Goal: Task Accomplishment & Management: Use online tool/utility

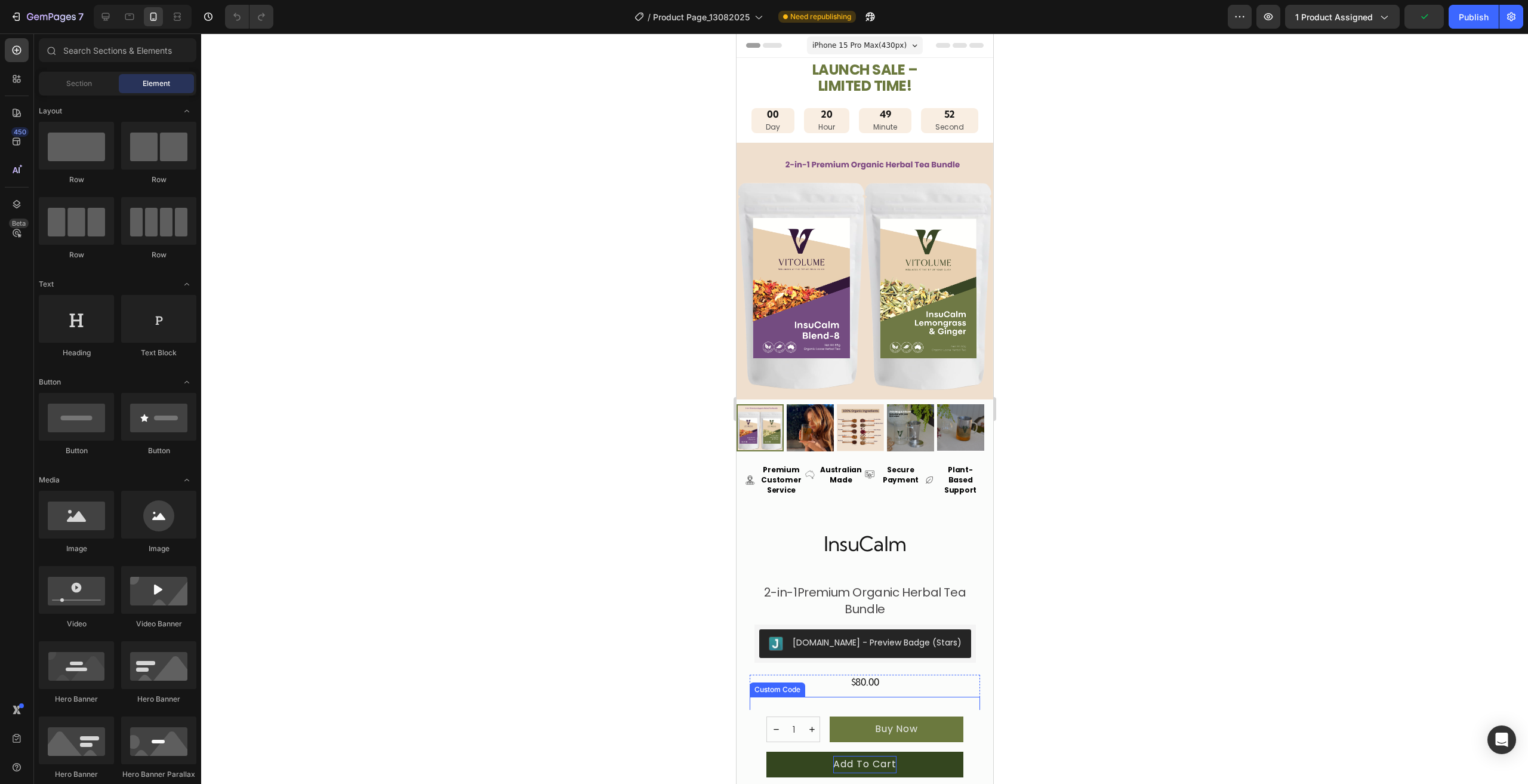
scroll to position [179, 0]
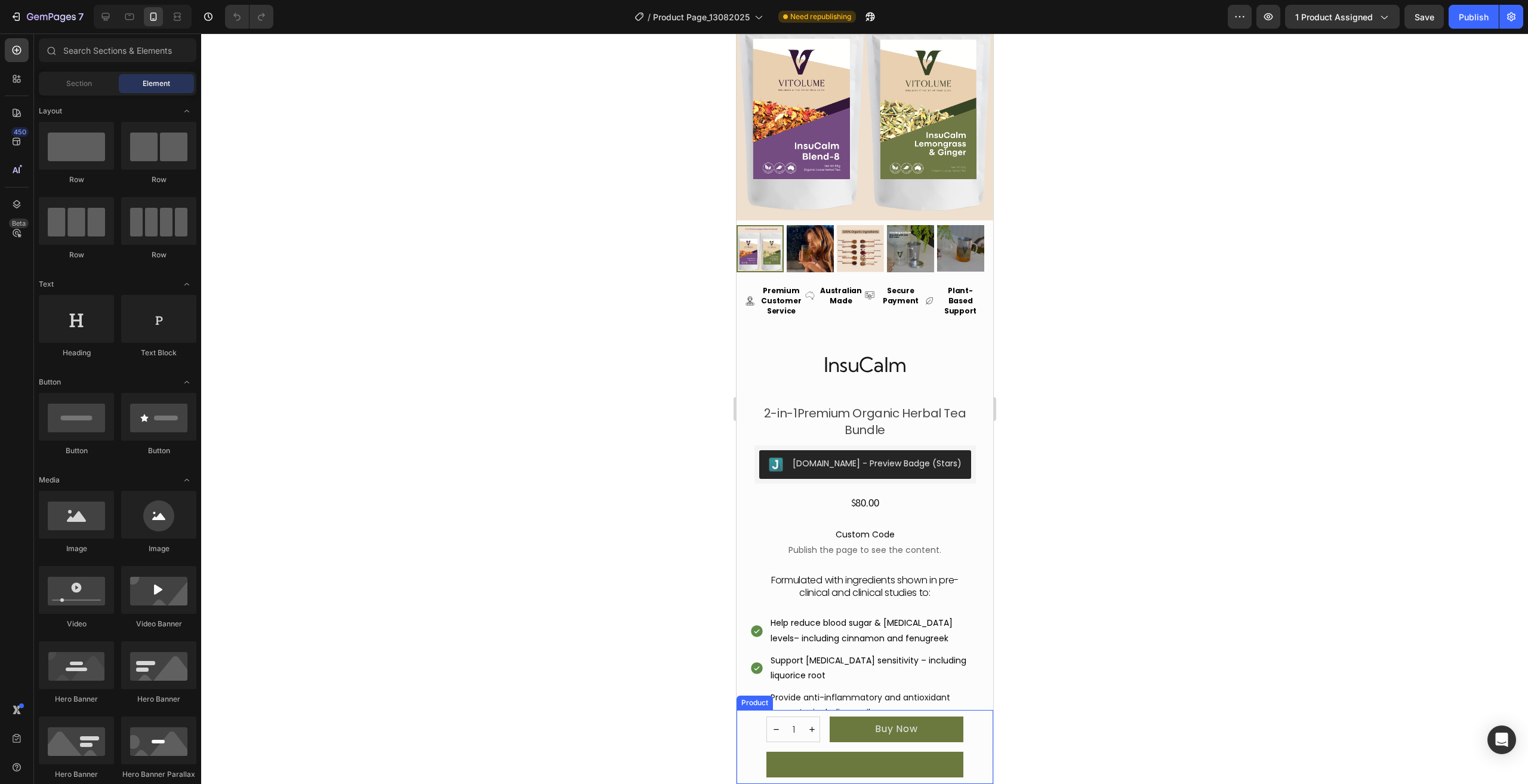
click at [751, 755] on div "InsuCalm Product Title 2-in-1 Premium Organic Herbal Tea Bundle Product Descrip…" at bounding box center [864, 746] width 256 height 74
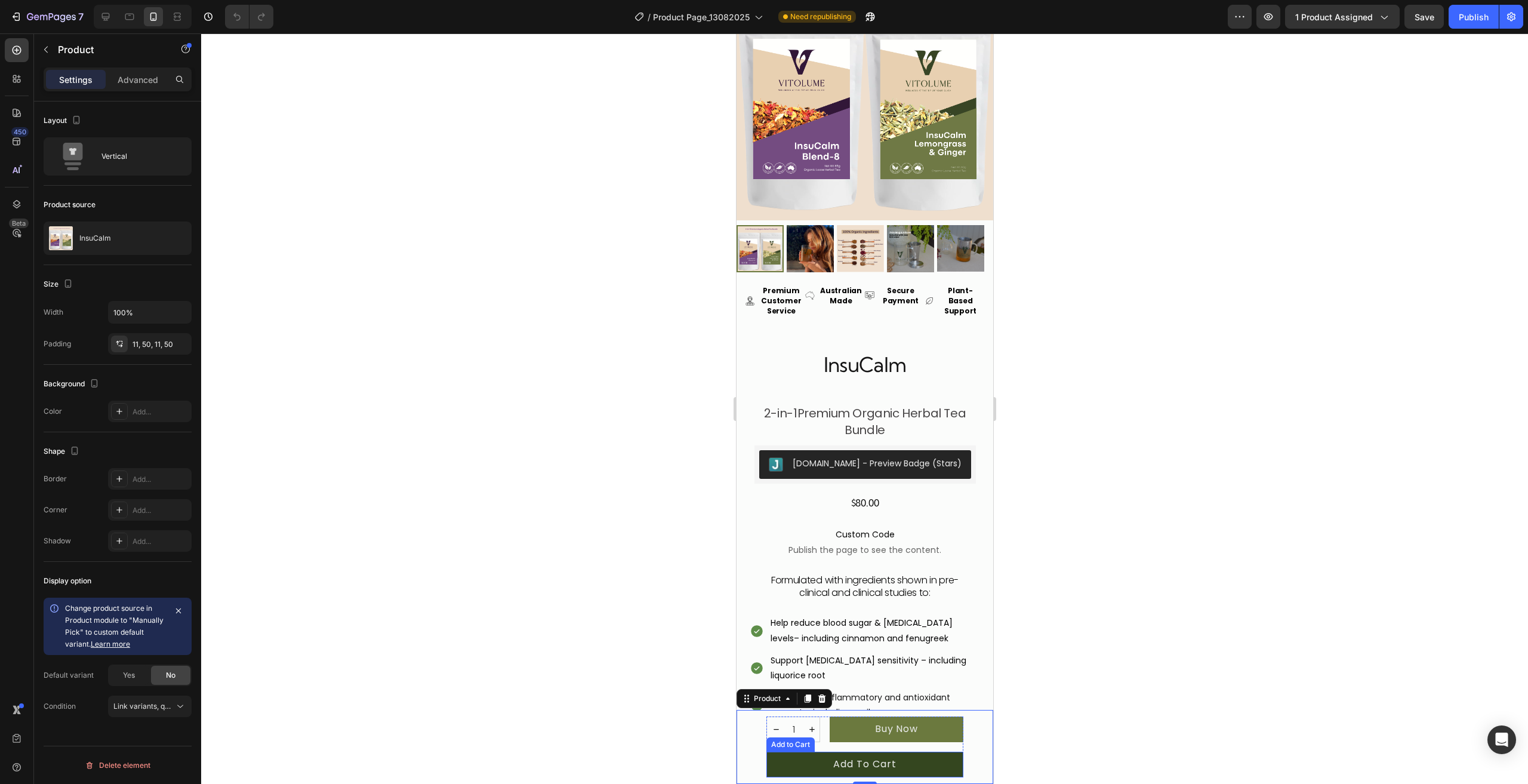
click at [775, 761] on button "Add to cart" at bounding box center [864, 764] width 197 height 25
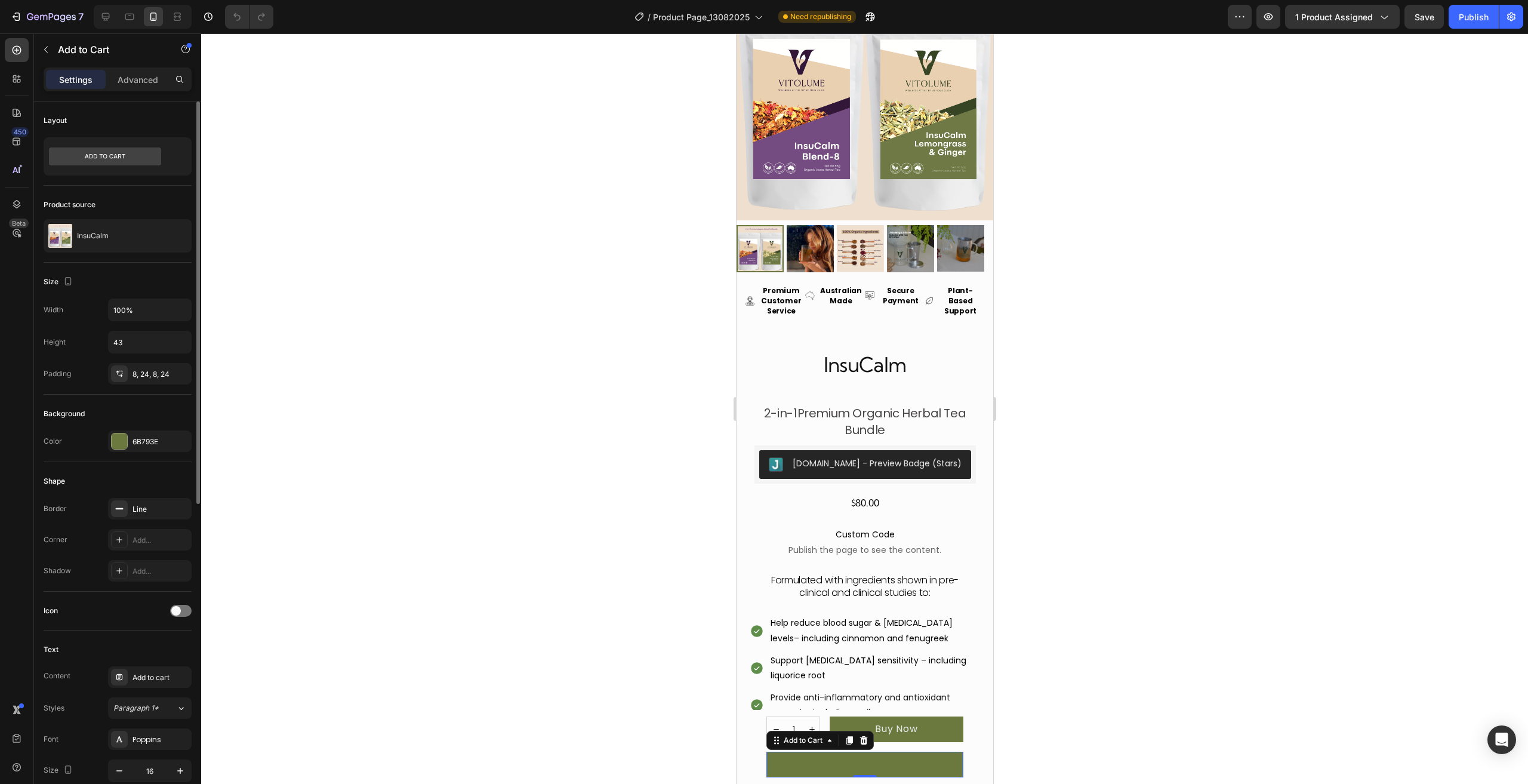
scroll to position [559, 0]
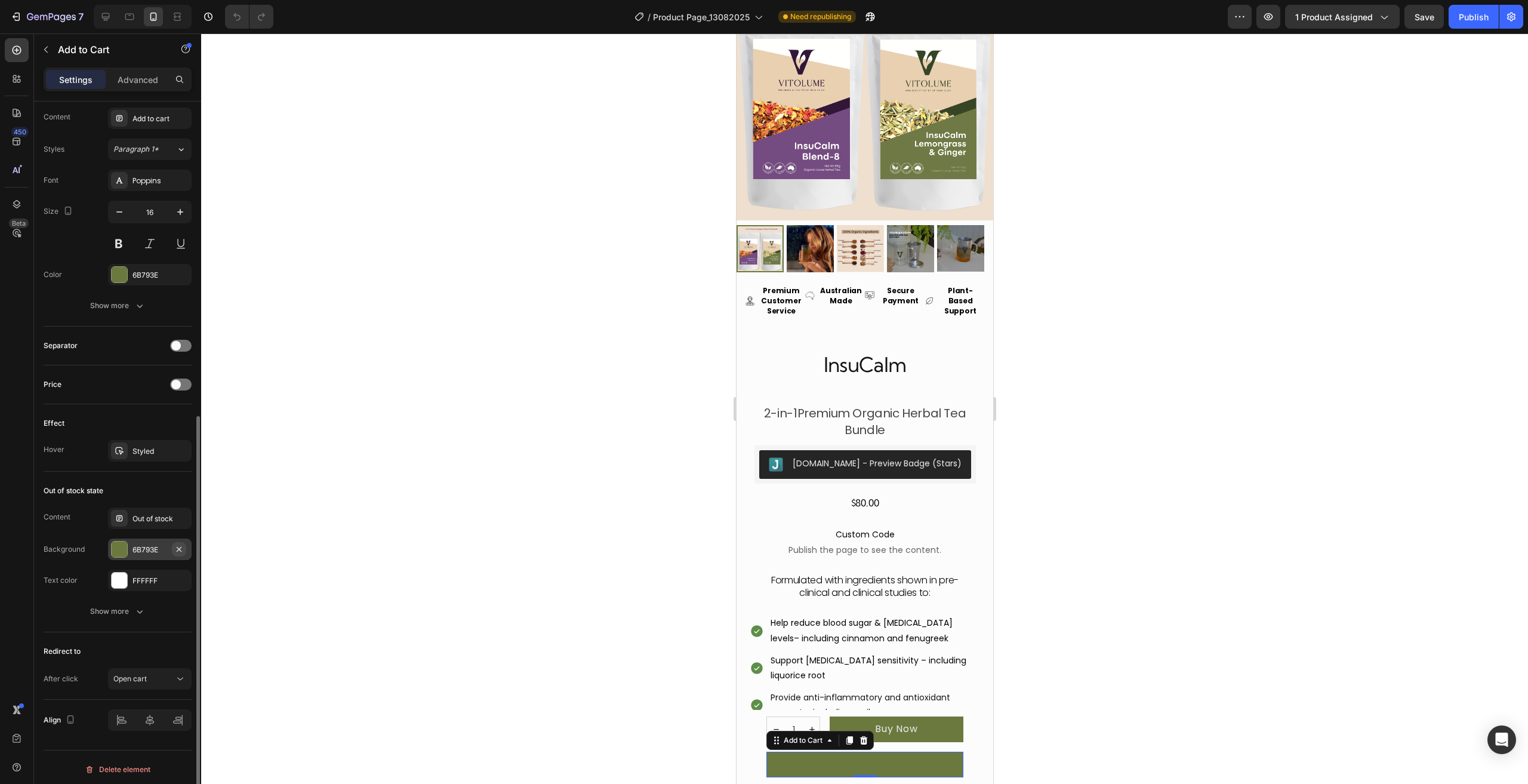
click at [179, 546] on icon "button" at bounding box center [179, 549] width 5 height 5
click at [122, 546] on icon at bounding box center [119, 549] width 10 height 10
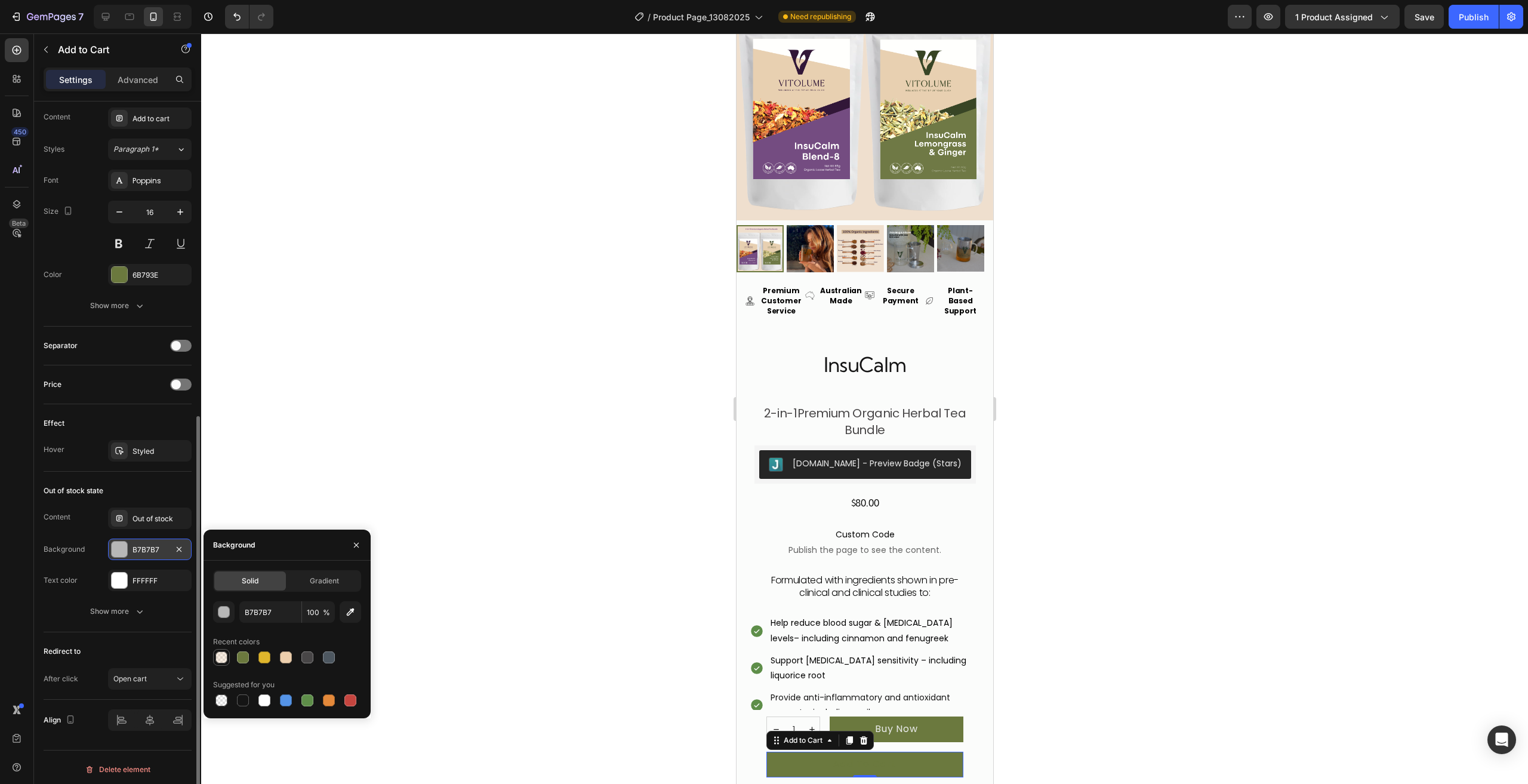
click at [226, 657] on div at bounding box center [221, 657] width 12 height 12
type input "EDCFAD"
type input "35"
click at [28, 584] on div "450 Beta" at bounding box center [17, 368] width 24 height 659
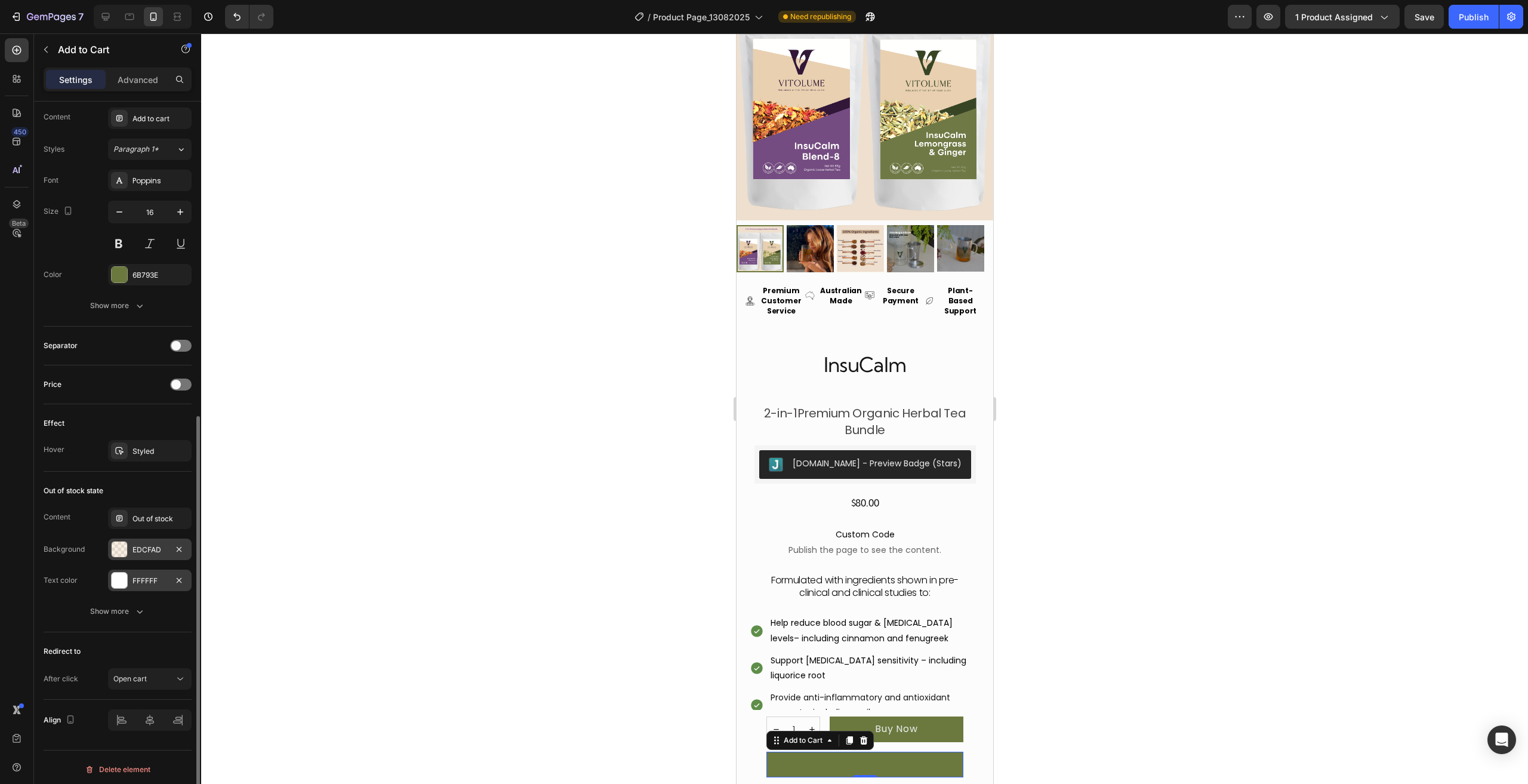
click at [114, 576] on div at bounding box center [119, 580] width 15 height 15
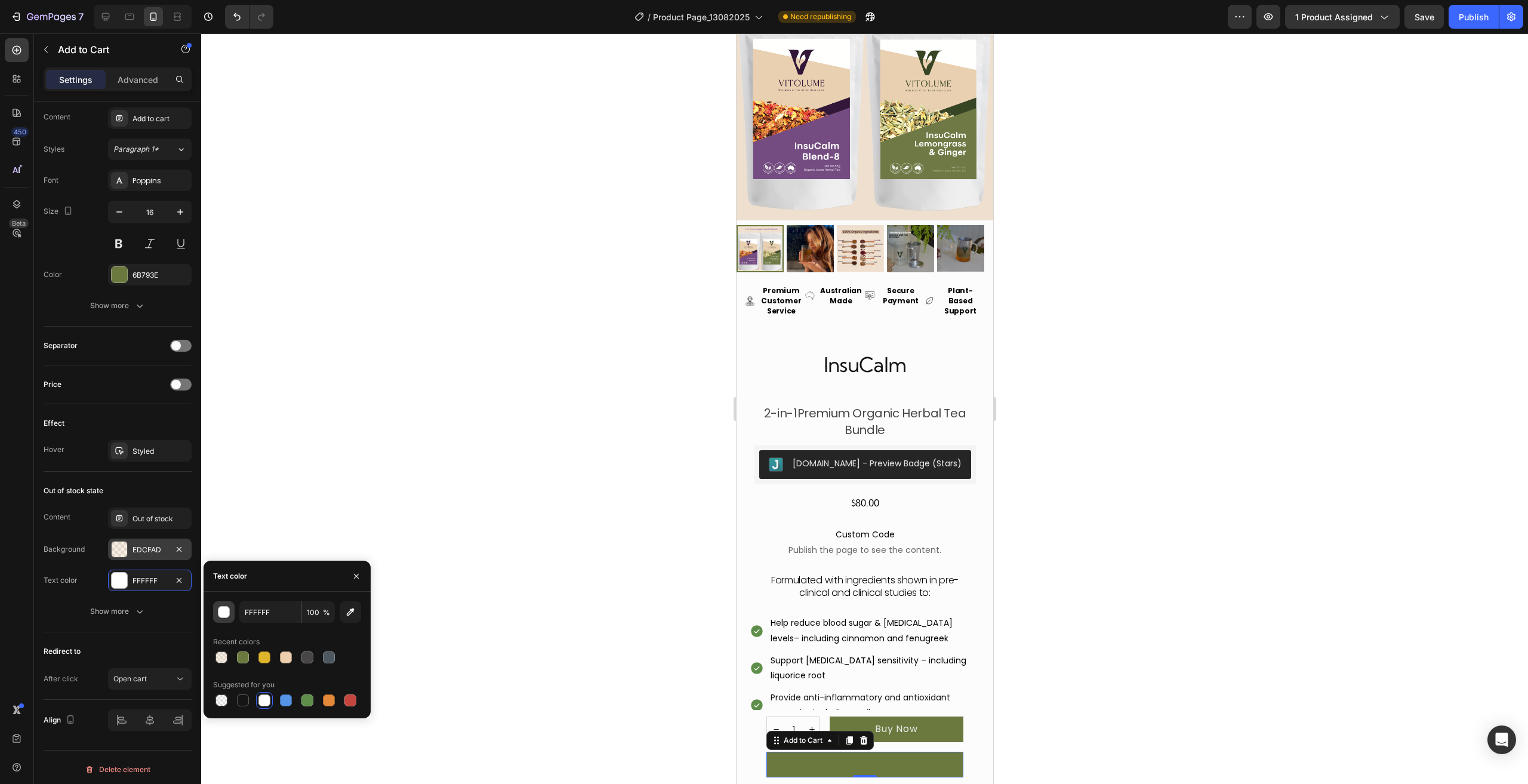
click at [221, 612] on div "button" at bounding box center [224, 612] width 12 height 12
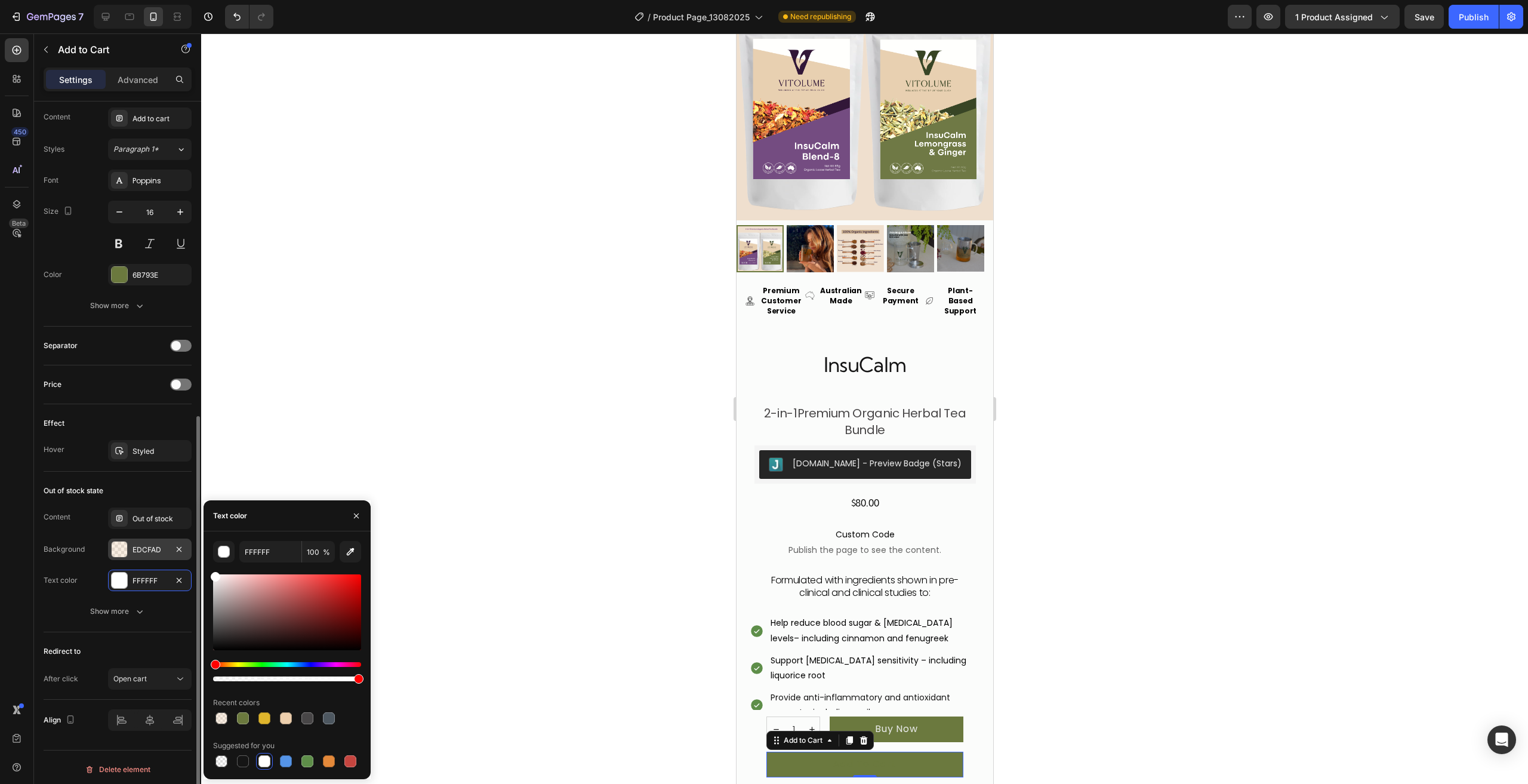
click at [187, 634] on div "Redirect to After click Open cart" at bounding box center [117, 666] width 148 height 67
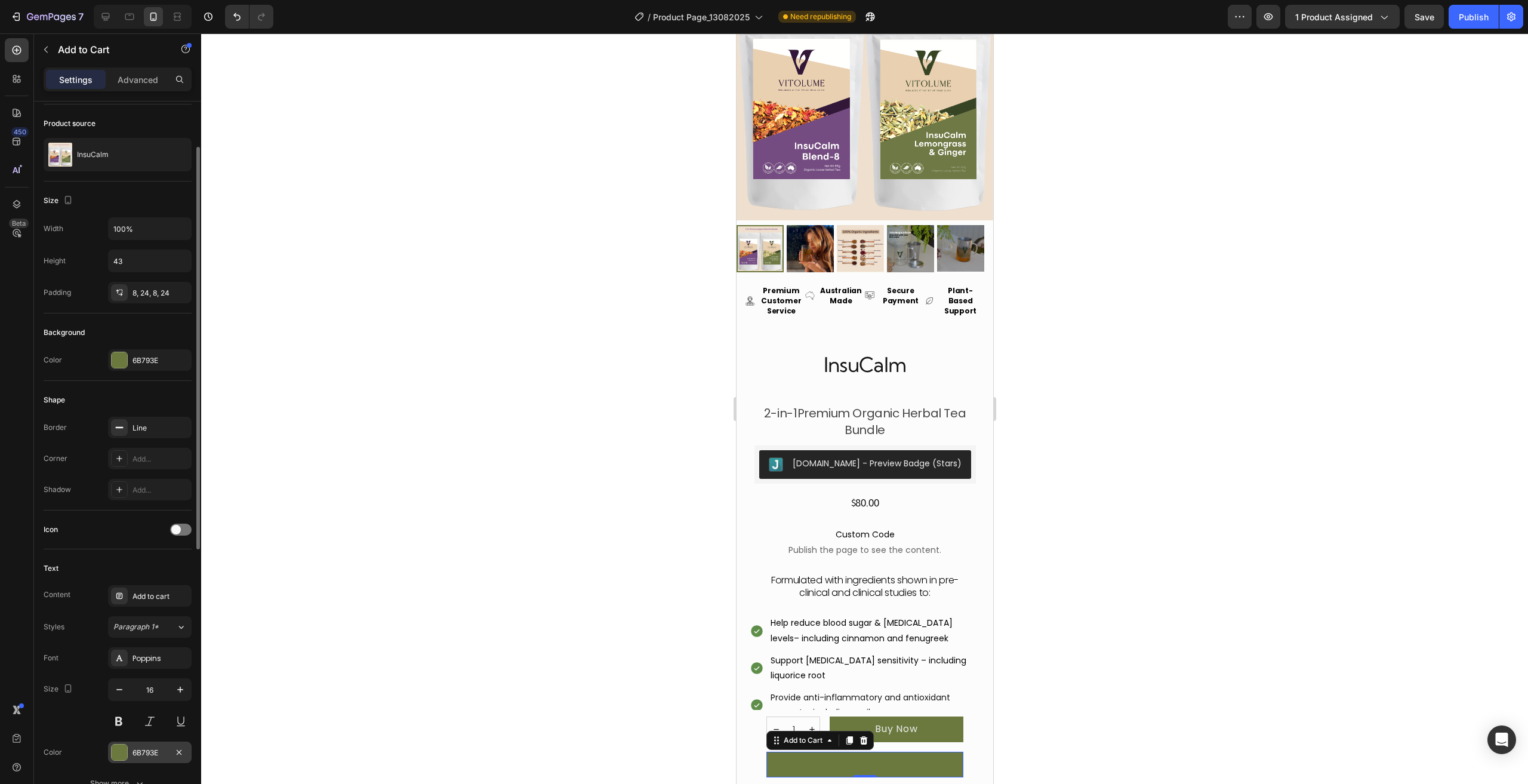
scroll to position [200, 0]
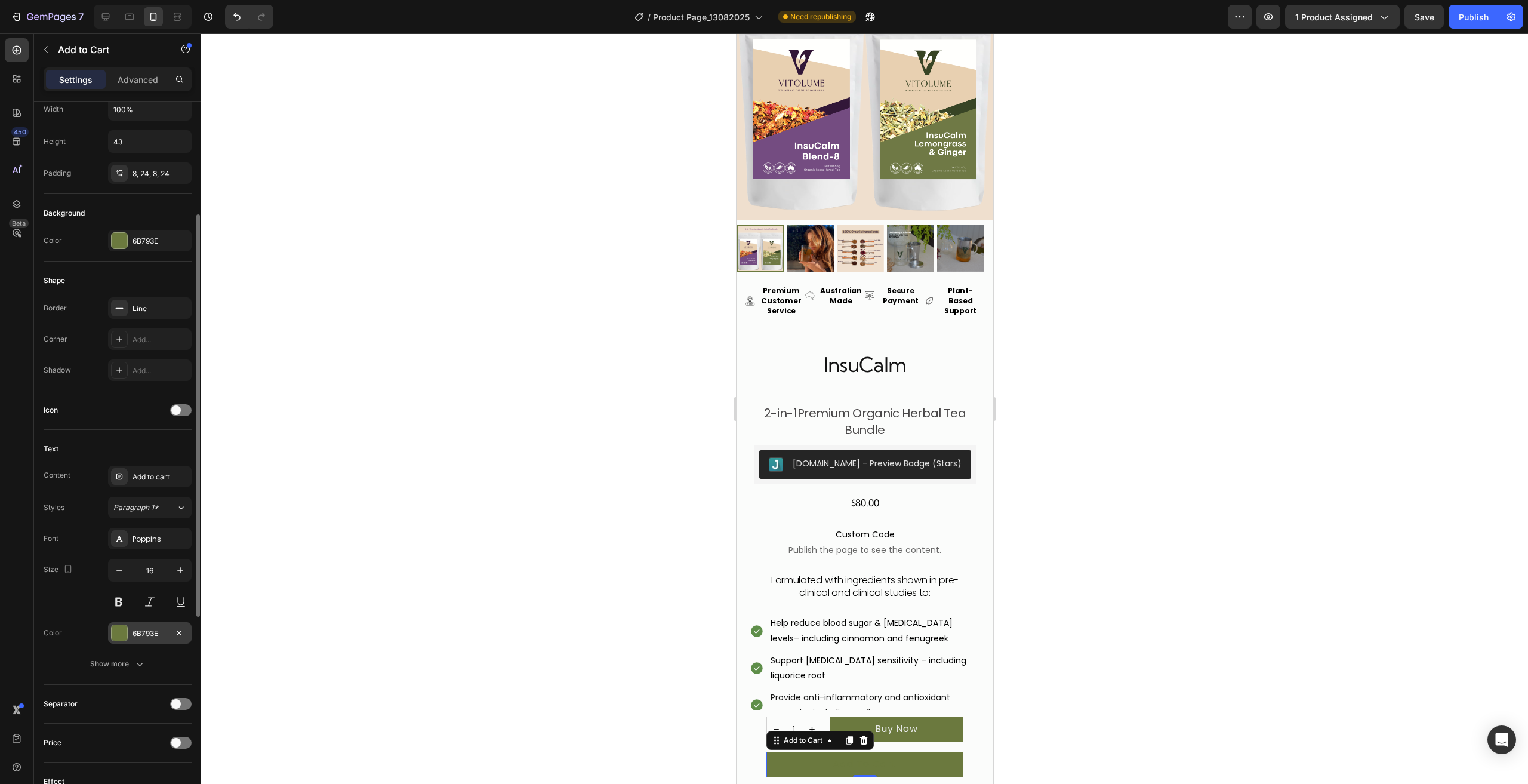
click at [118, 625] on div at bounding box center [119, 633] width 15 height 15
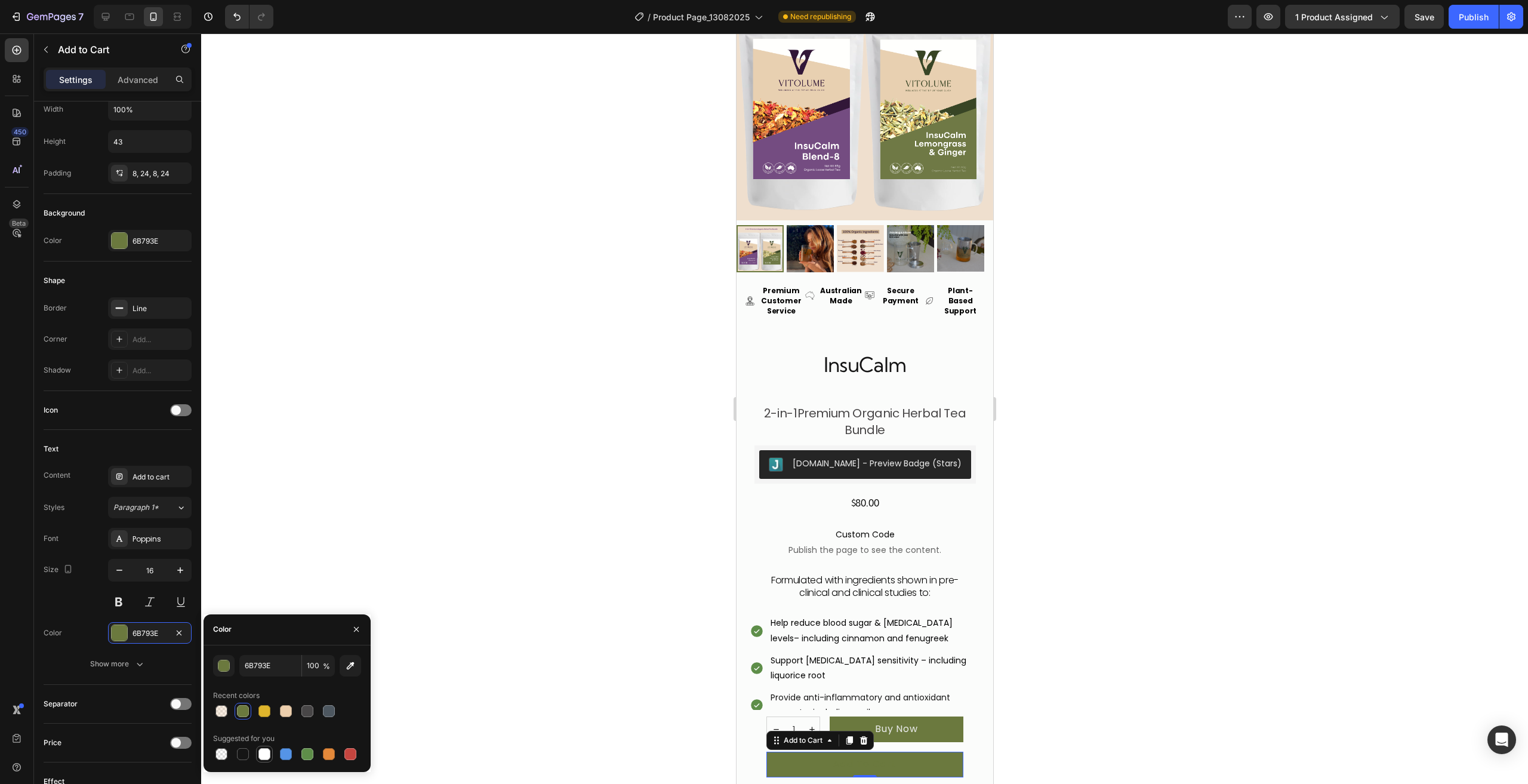
click at [265, 756] on div at bounding box center [264, 753] width 12 height 12
type input "FFFFFF"
click at [524, 602] on div at bounding box center [864, 409] width 1327 height 750
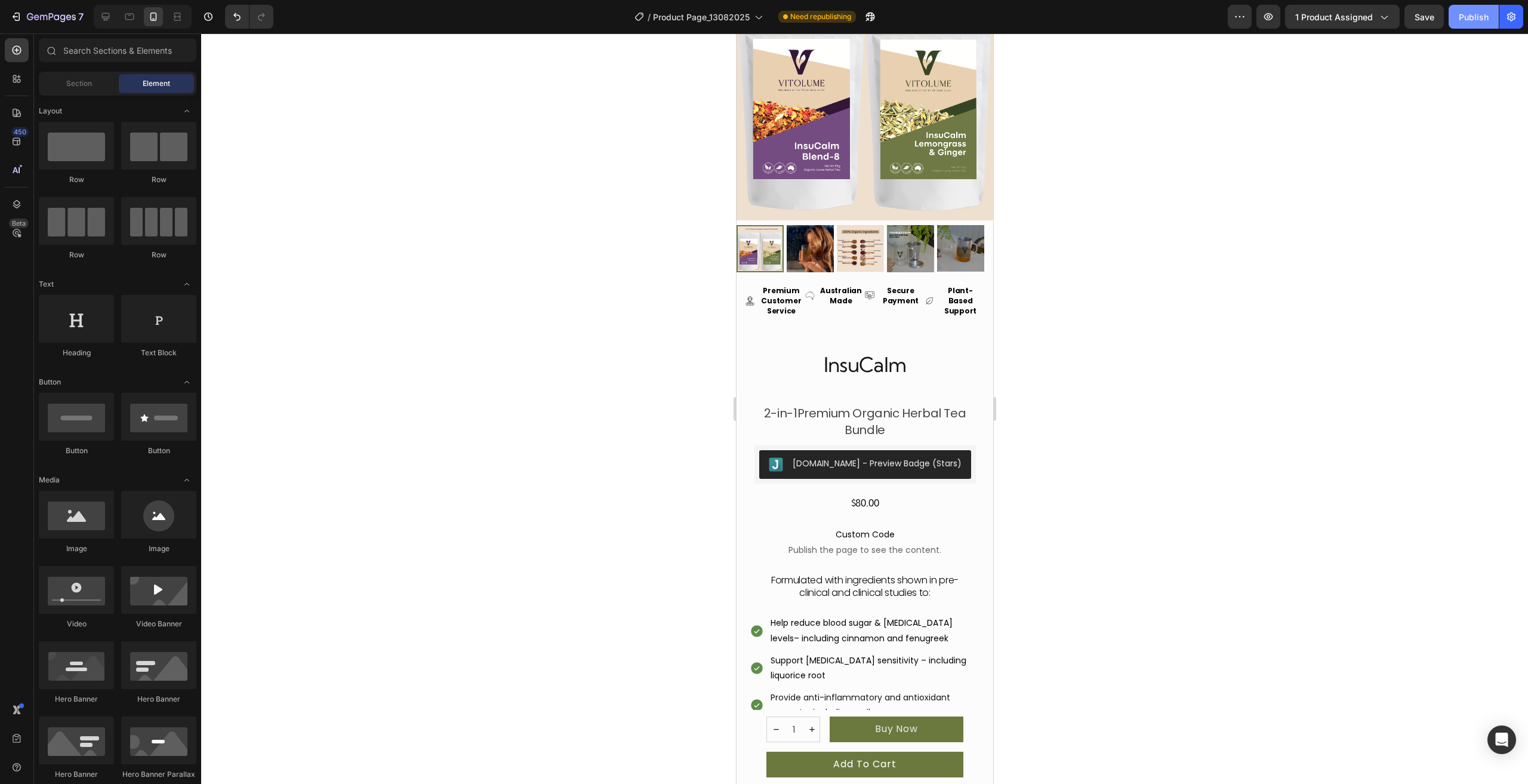
click at [1482, 21] on div "Publish" at bounding box center [1473, 17] width 30 height 13
click at [967, 727] on div "InsuCalm Product Title 2-in-1 Premium Organic Herbal Tea Bundle Product Descrip…" at bounding box center [864, 746] width 256 height 74
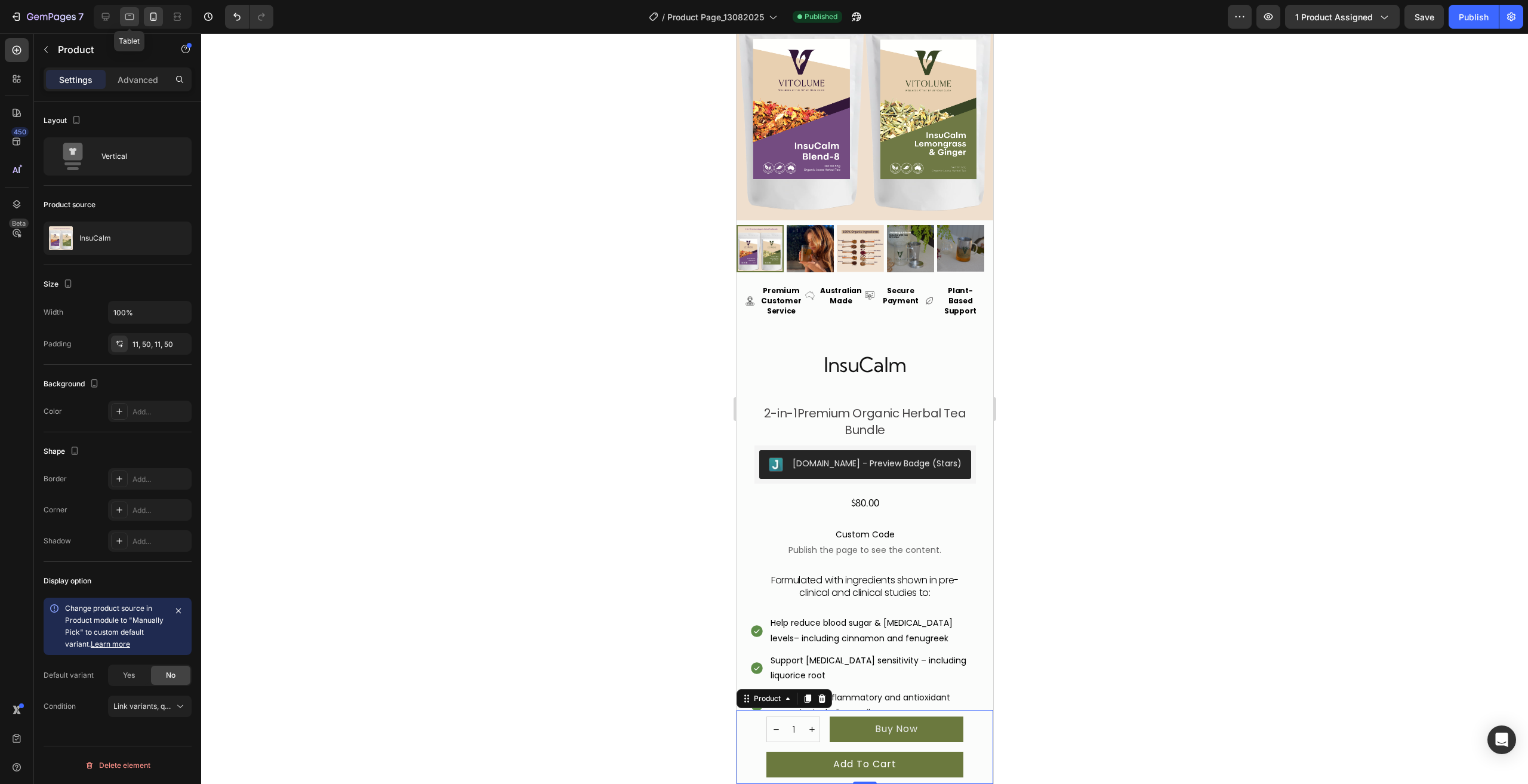
click at [127, 13] on icon at bounding box center [129, 17] width 12 height 12
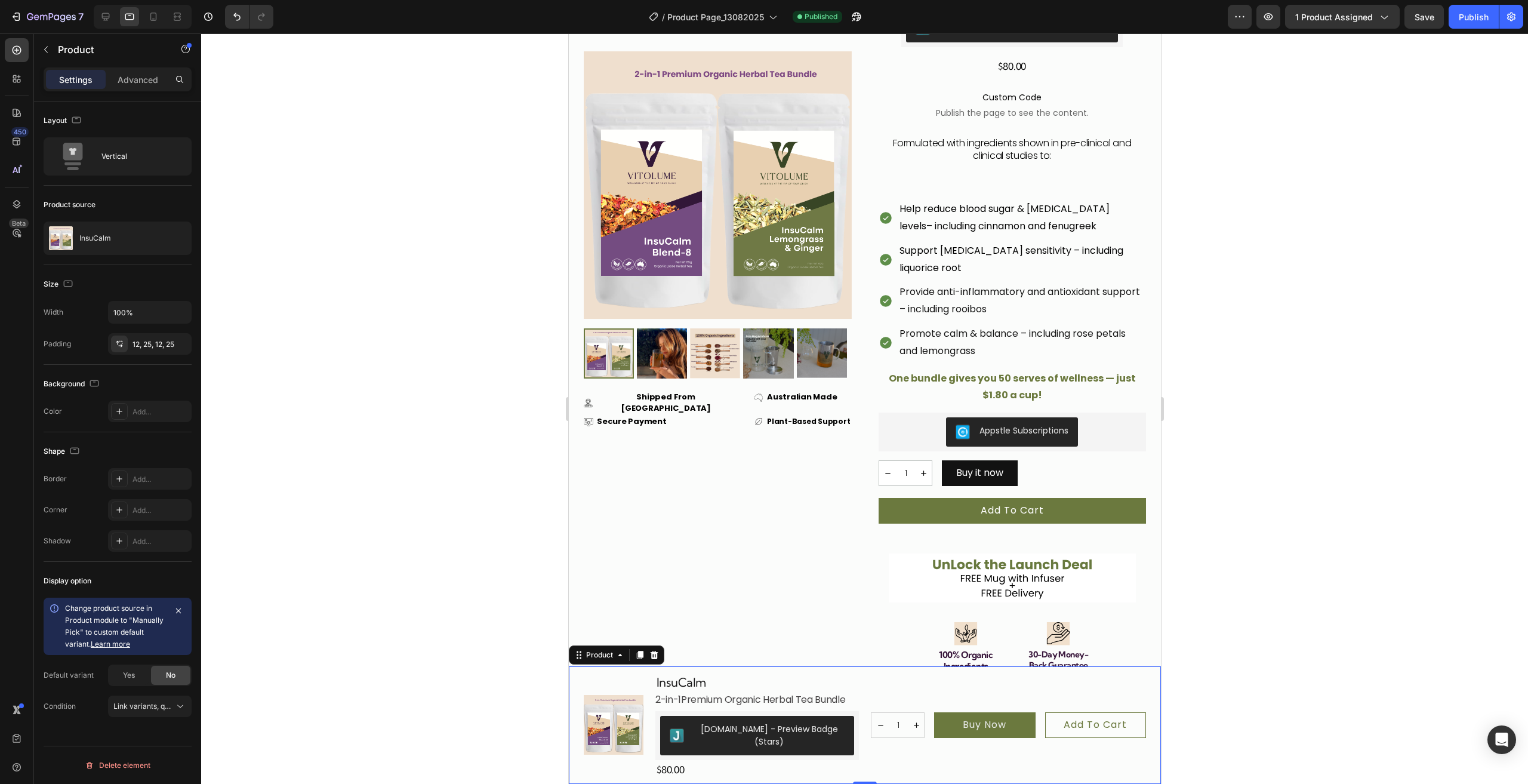
scroll to position [1082, 0]
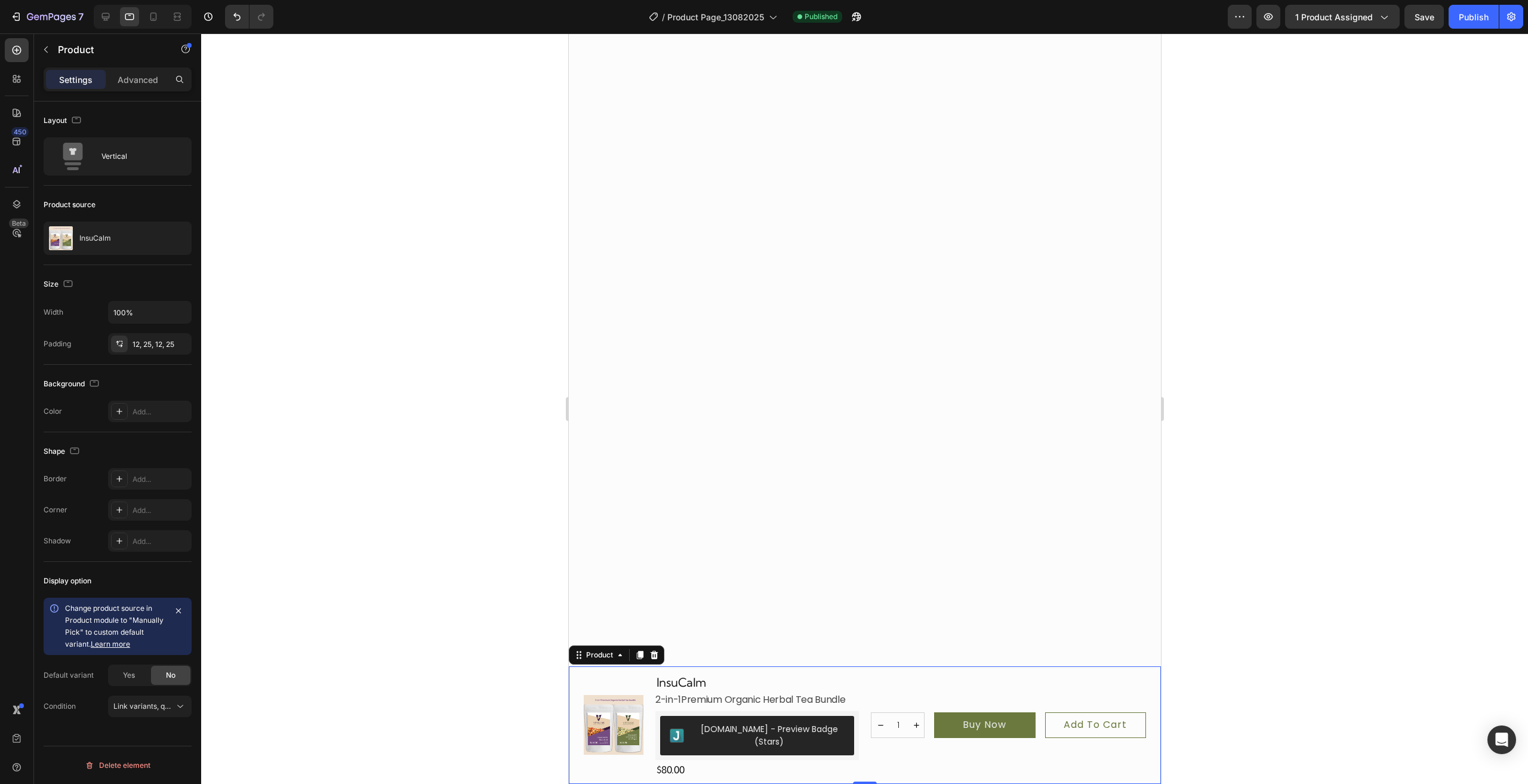
drag, startPoint x: 466, startPoint y: 454, endPoint x: 508, endPoint y: 741, distance: 290.1
click at [466, 454] on div at bounding box center [864, 409] width 1327 height 750
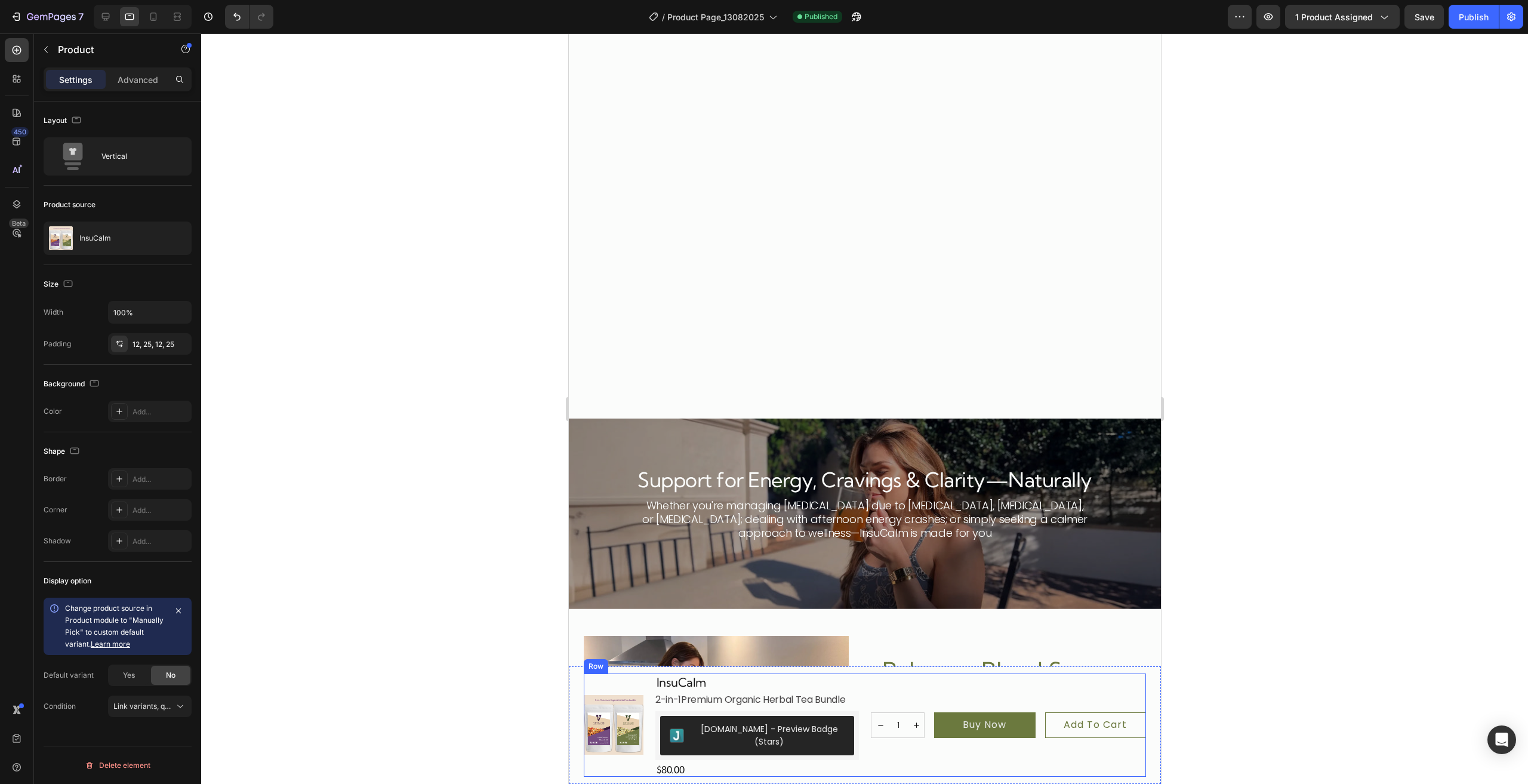
click at [1097, 686] on div "1 Product Quantity Buy Now Dynamic Checkout Row Row 1 Product Quantity Buy Now …" at bounding box center [1008, 725] width 275 height 103
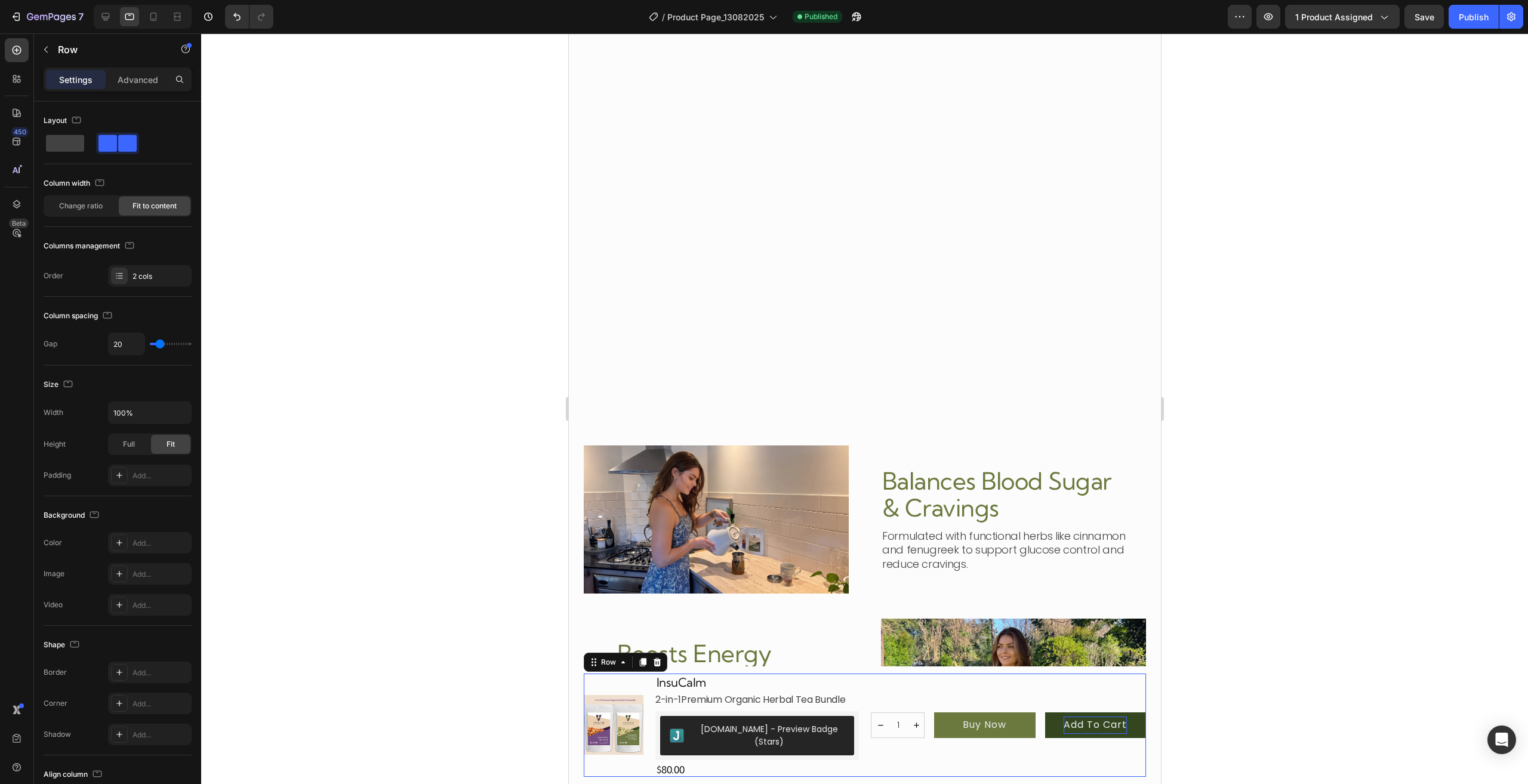
scroll to position [1684, 0]
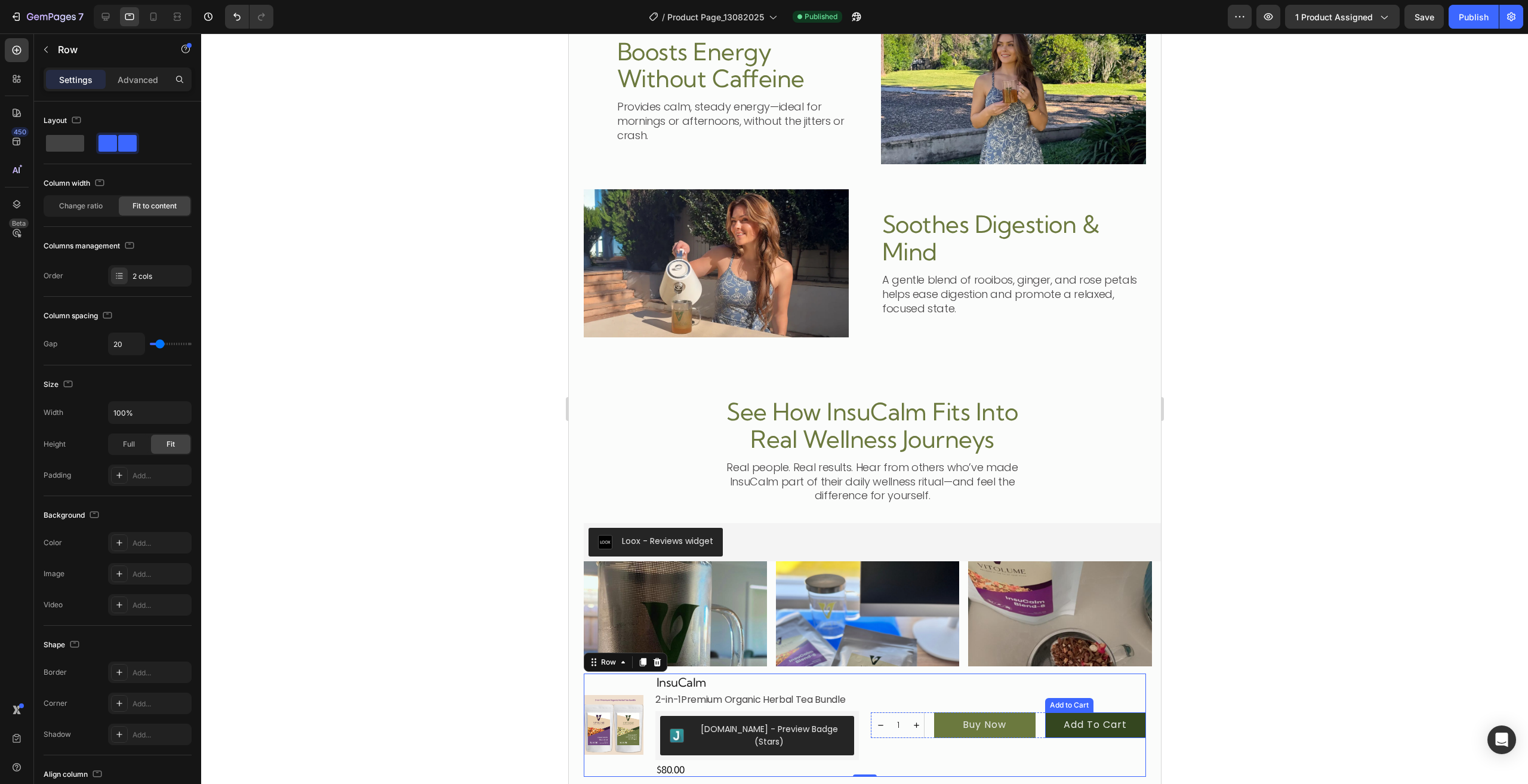
click at [1123, 731] on button "Add to cart" at bounding box center [1095, 725] width 101 height 25
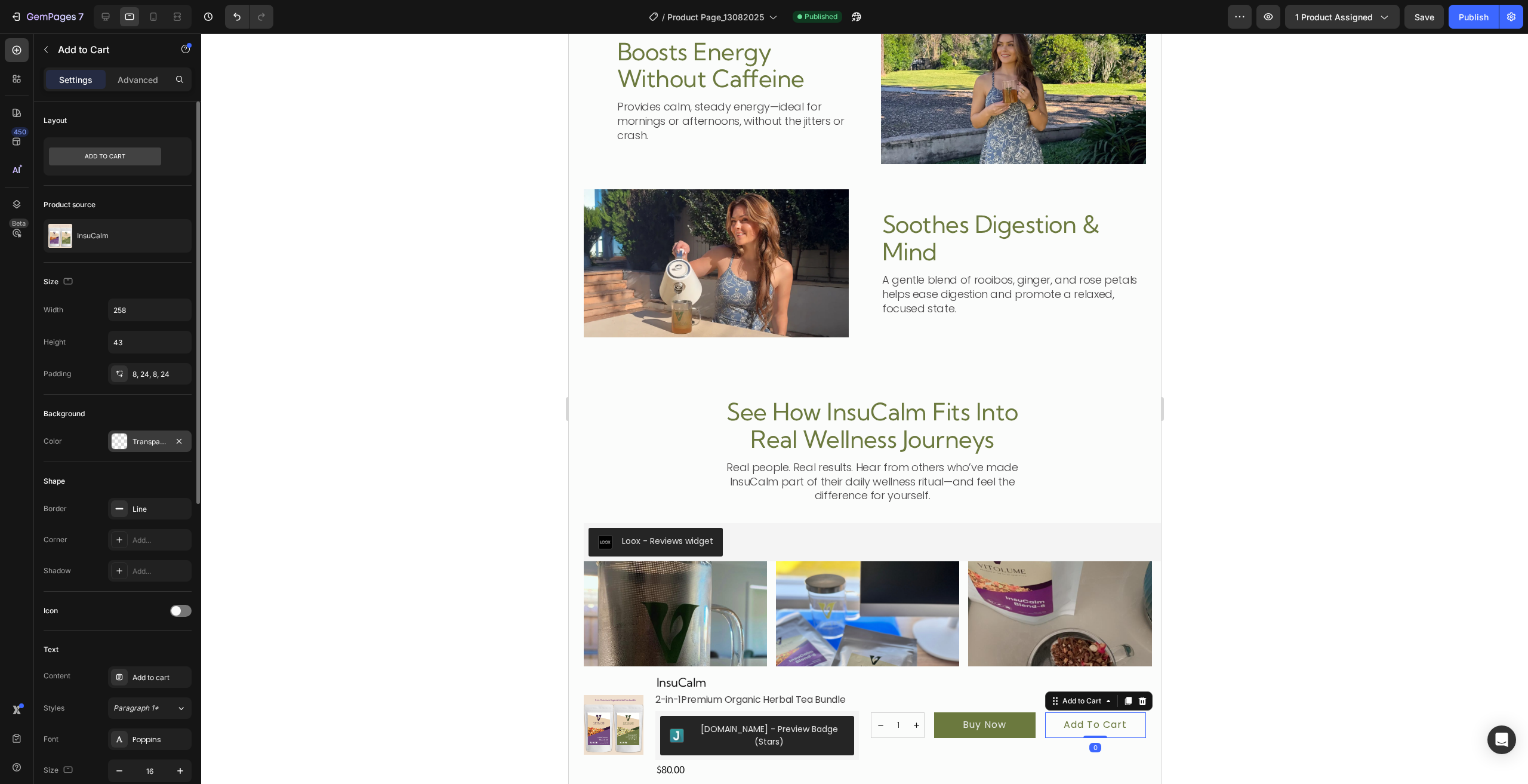
click at [114, 435] on div at bounding box center [119, 441] width 15 height 15
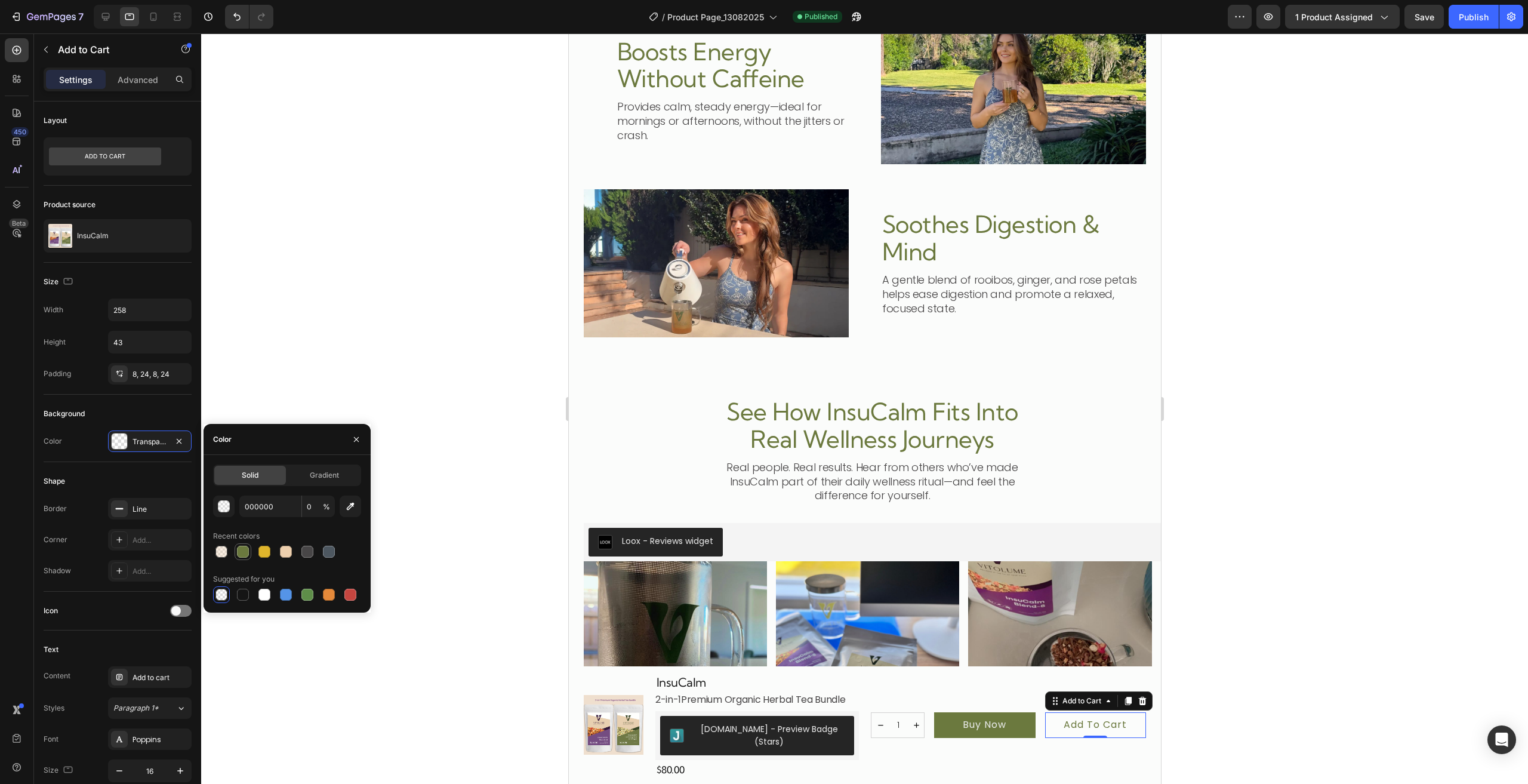
click at [243, 549] on div at bounding box center [242, 551] width 12 height 12
type input "6B793E"
type input "100"
click at [134, 605] on div "Icon" at bounding box center [117, 611] width 148 height 19
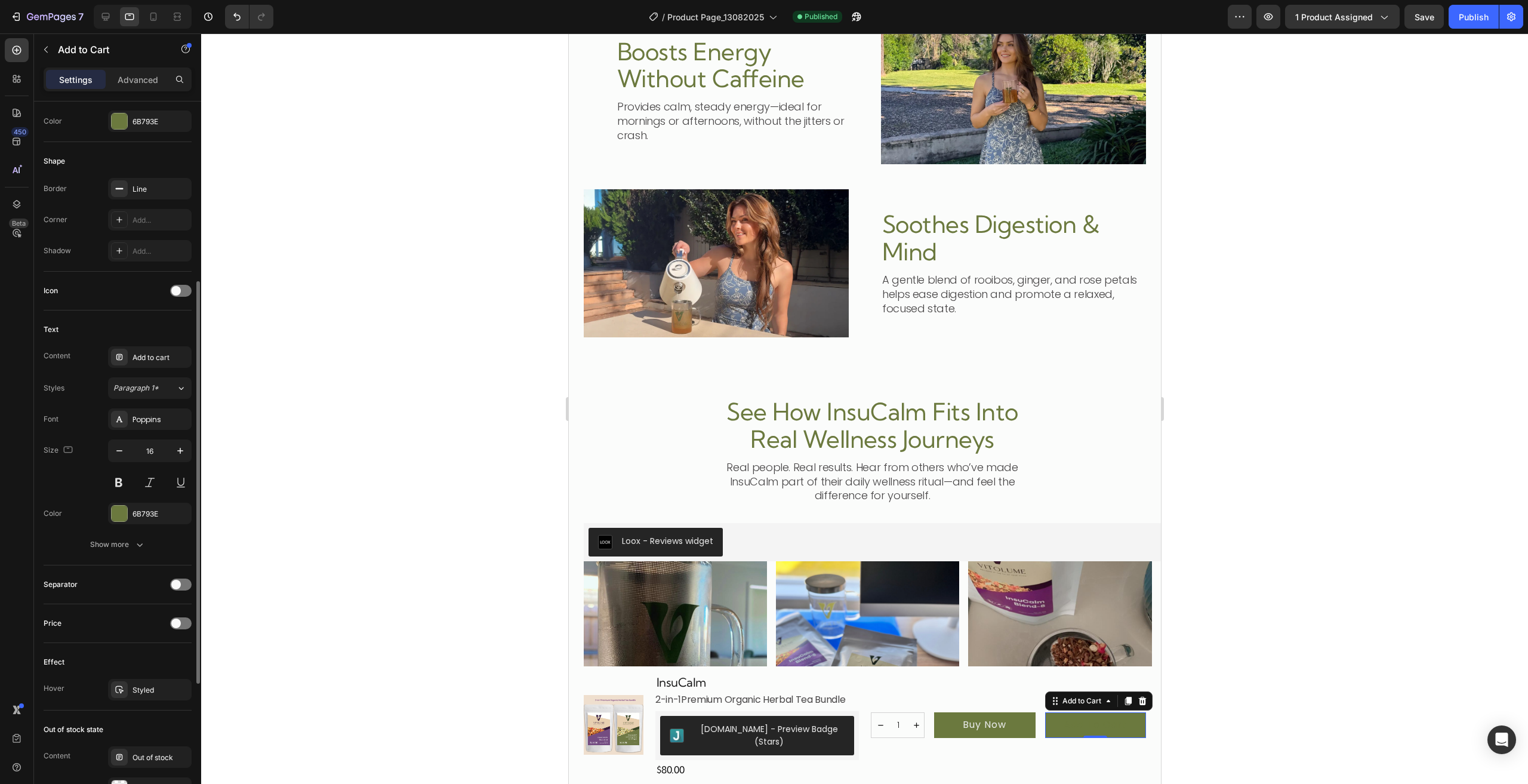
scroll to position [200, 0]
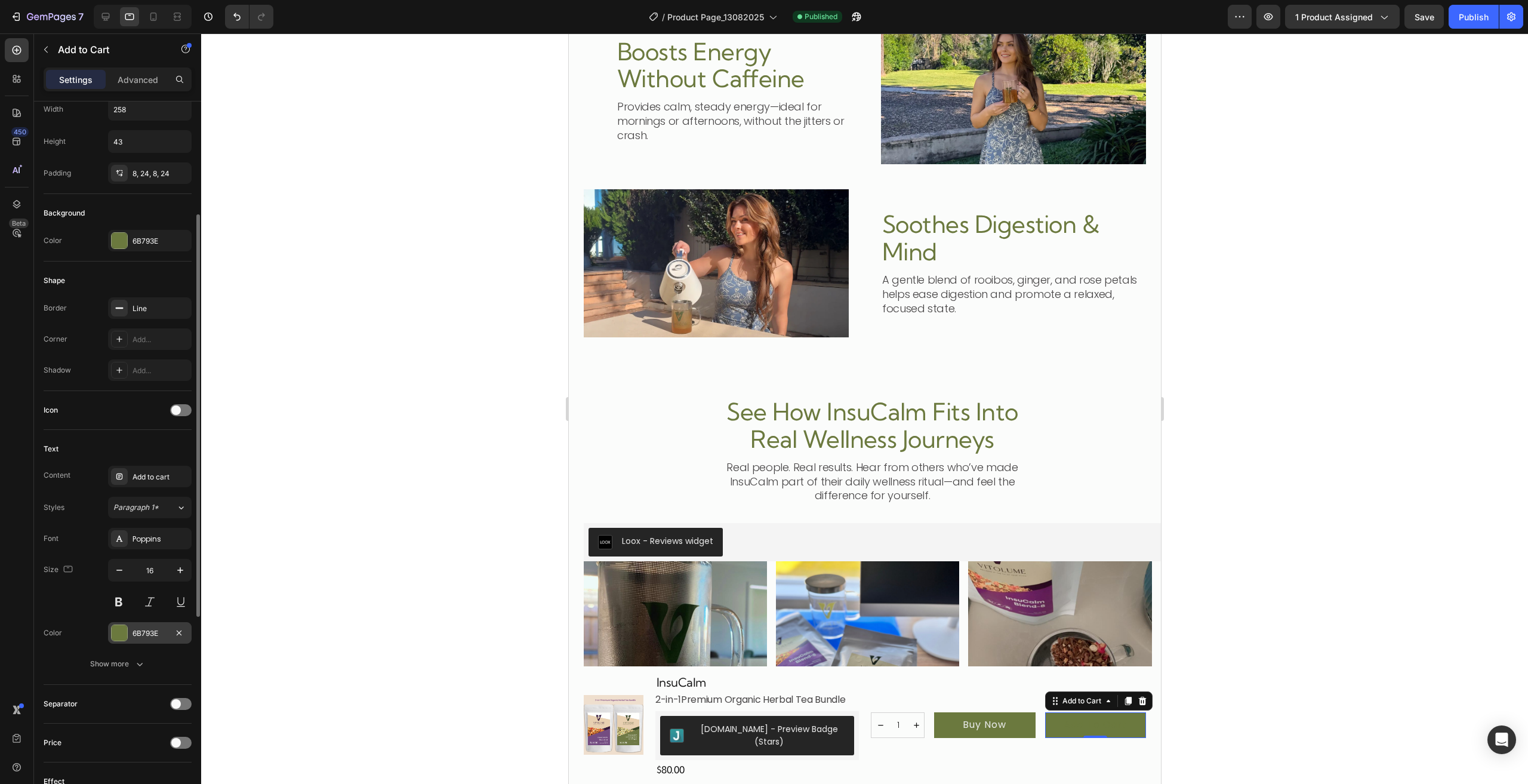
click at [118, 631] on div at bounding box center [119, 633] width 15 height 15
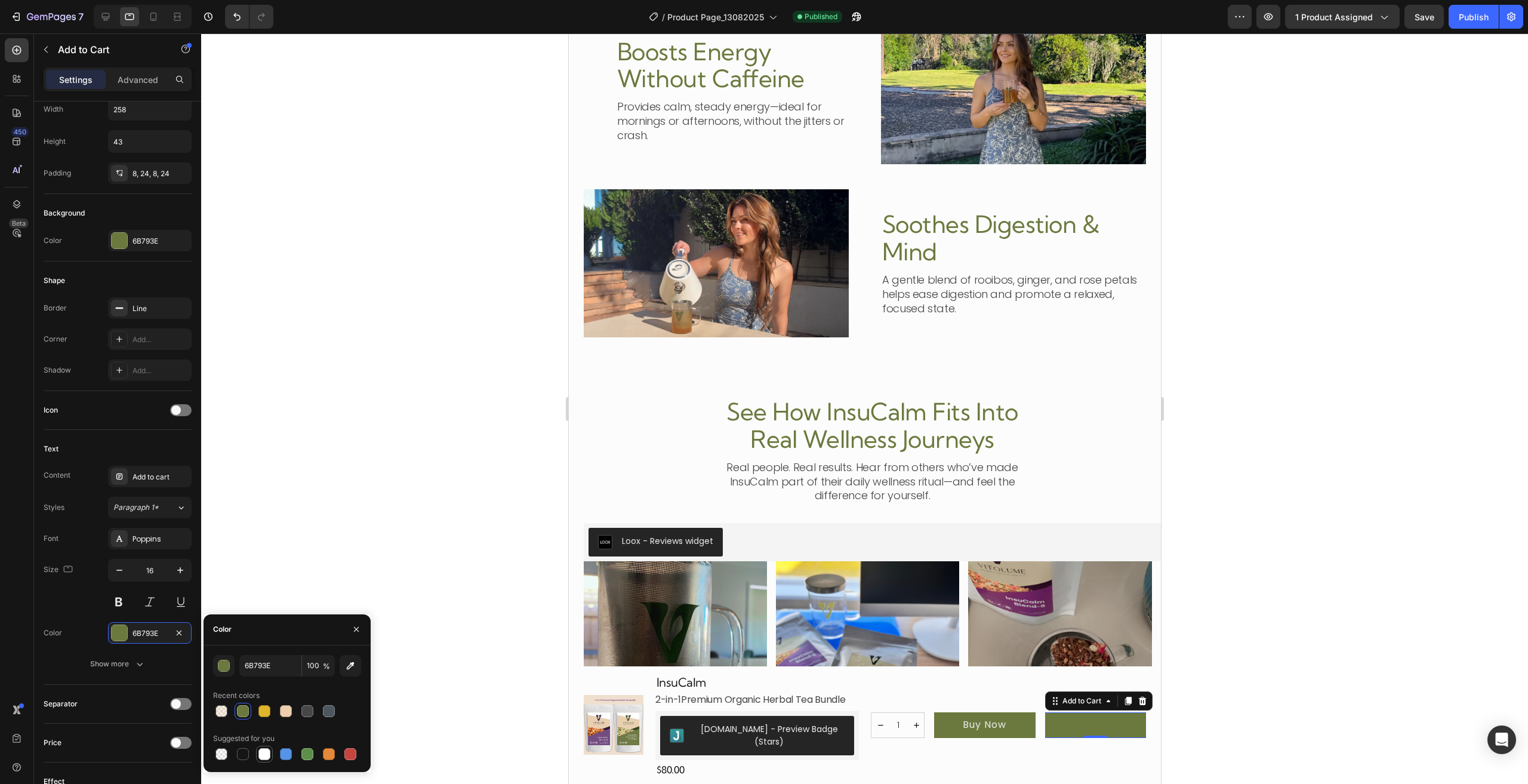
click at [272, 755] on div at bounding box center [264, 753] width 17 height 17
type input "FFFFFF"
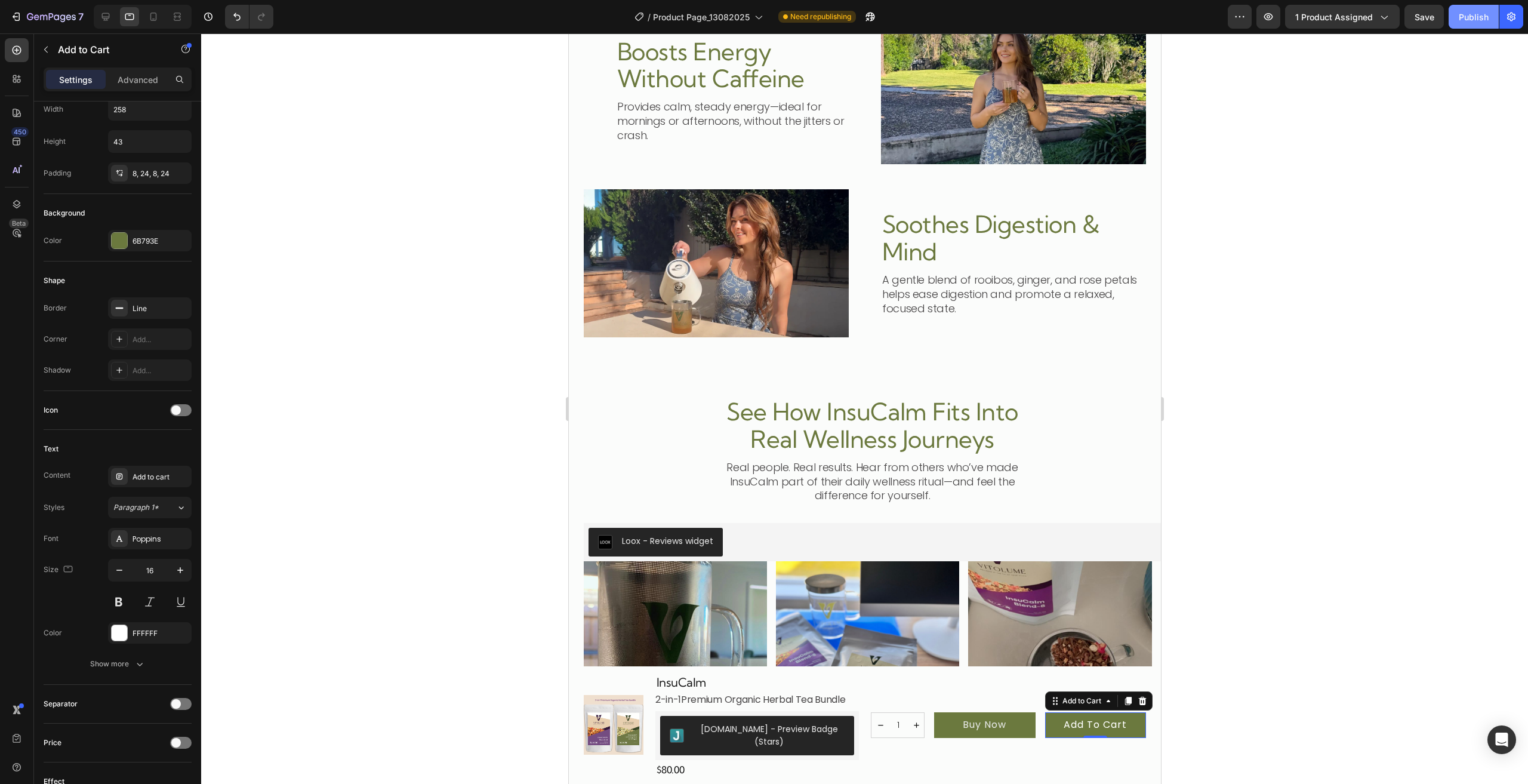
click at [1478, 15] on div "Publish" at bounding box center [1473, 17] width 30 height 13
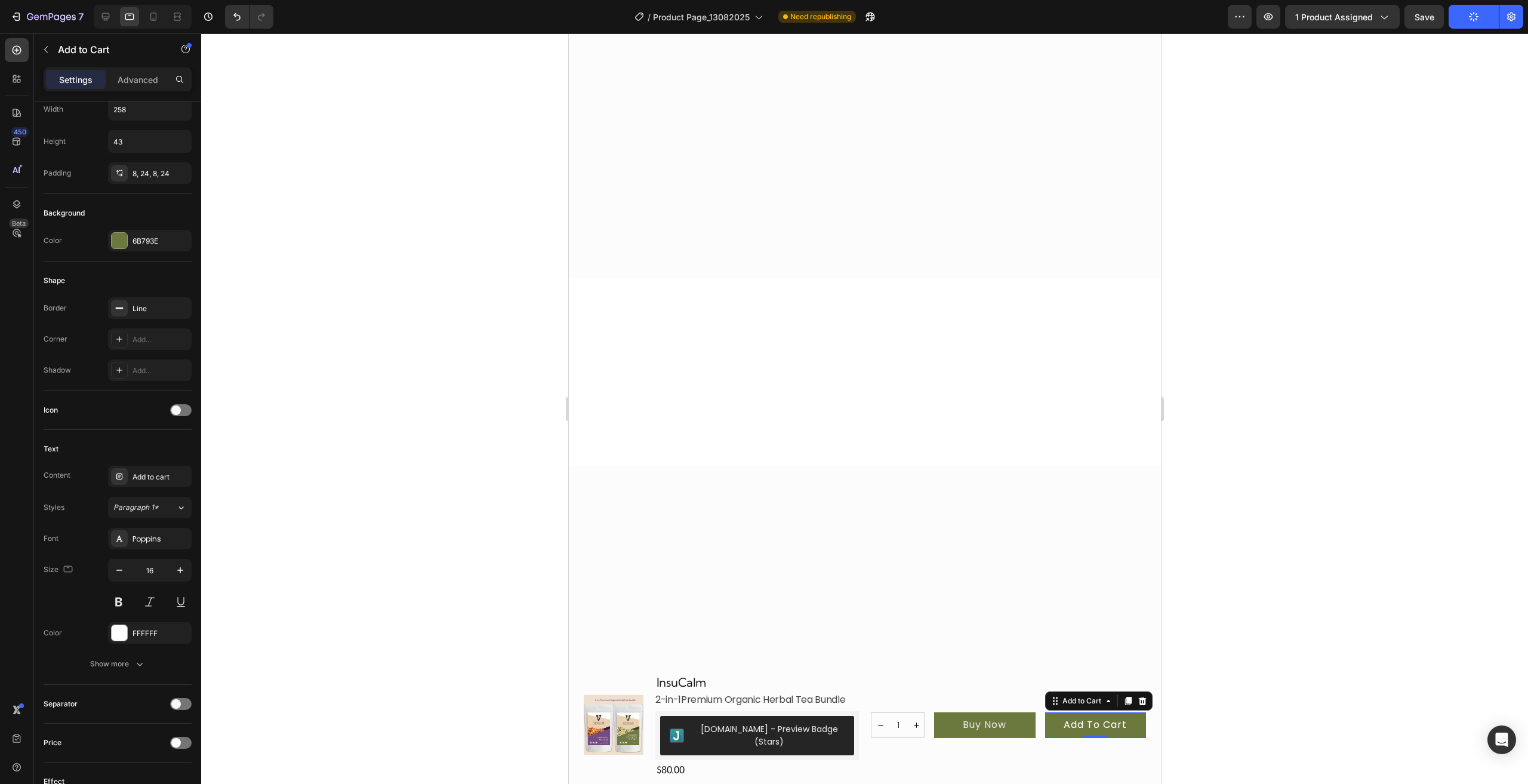
scroll to position [0, 0]
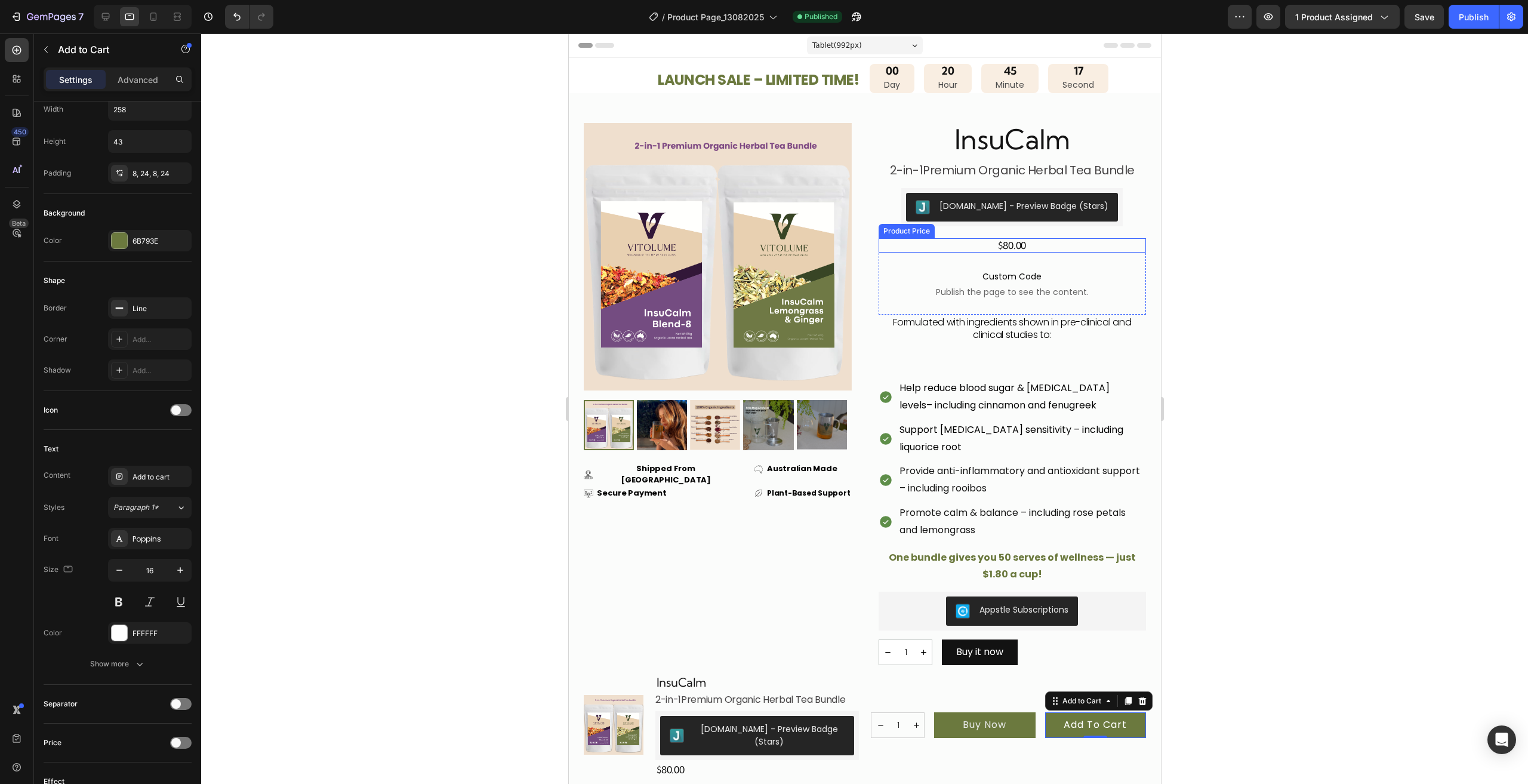
click at [1035, 245] on div "$80.00" at bounding box center [1012, 245] width 268 height 15
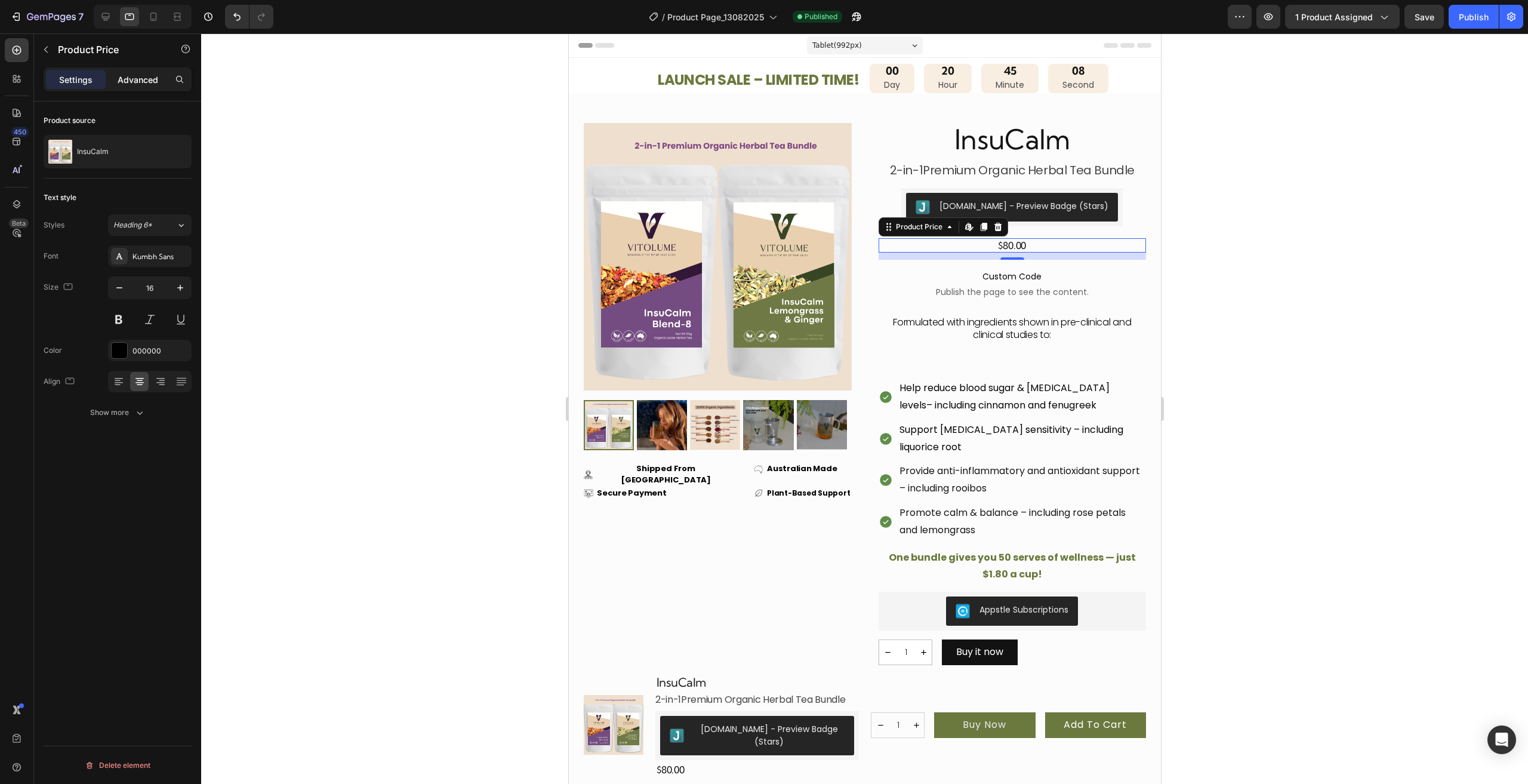
click at [131, 73] on p "Advanced" at bounding box center [138, 80] width 41 height 13
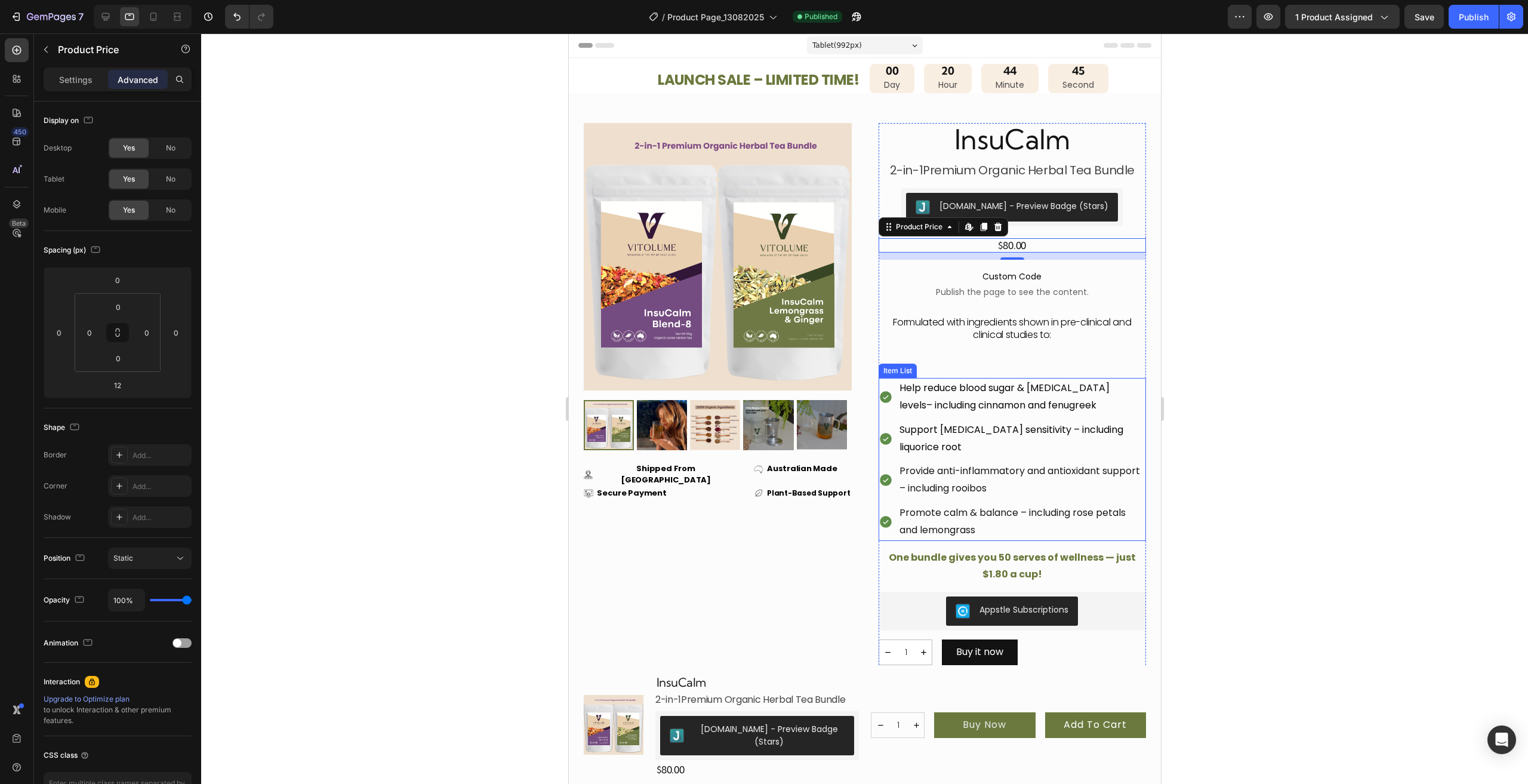
scroll to position [120, 0]
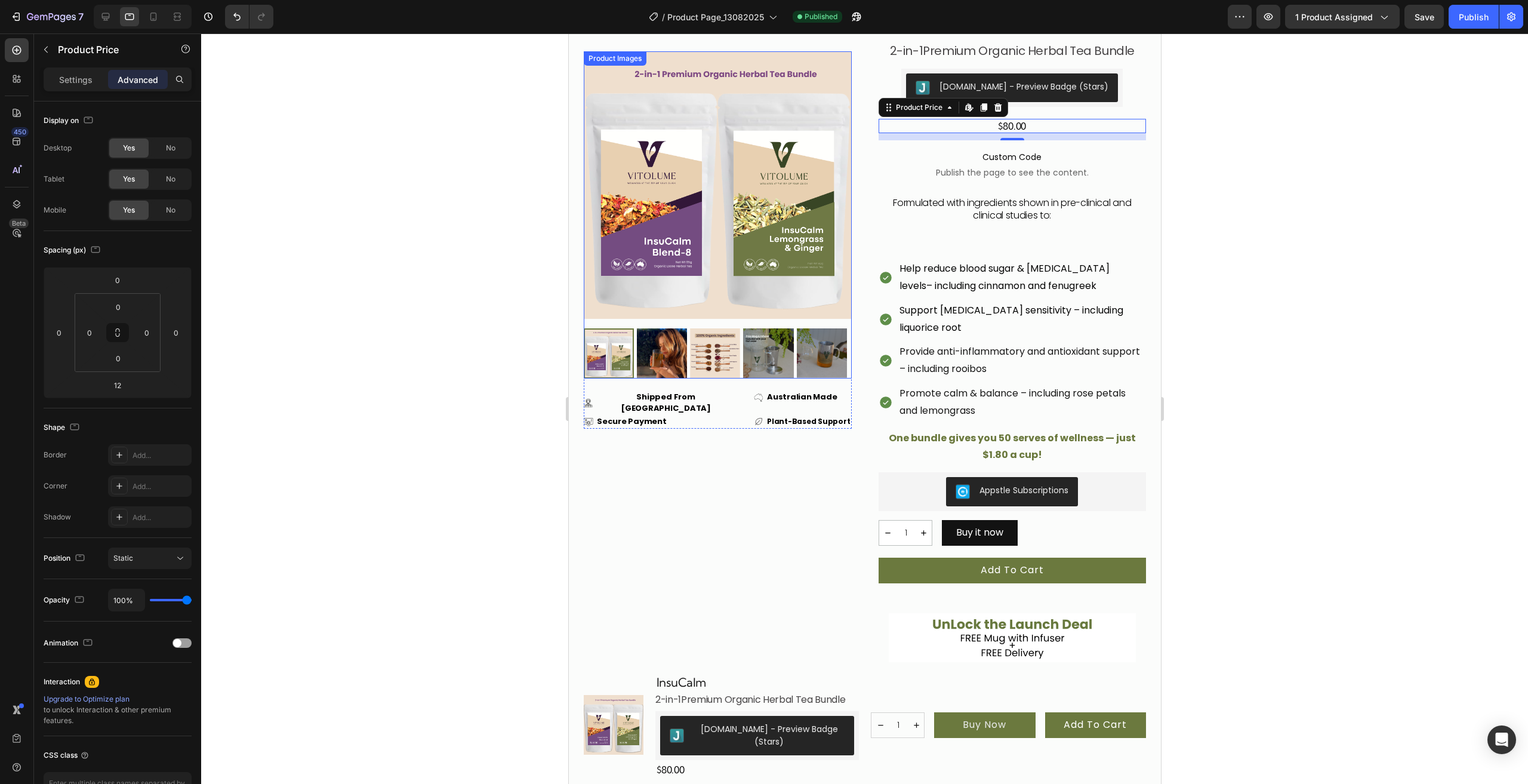
click at [413, 515] on div at bounding box center [864, 409] width 1327 height 750
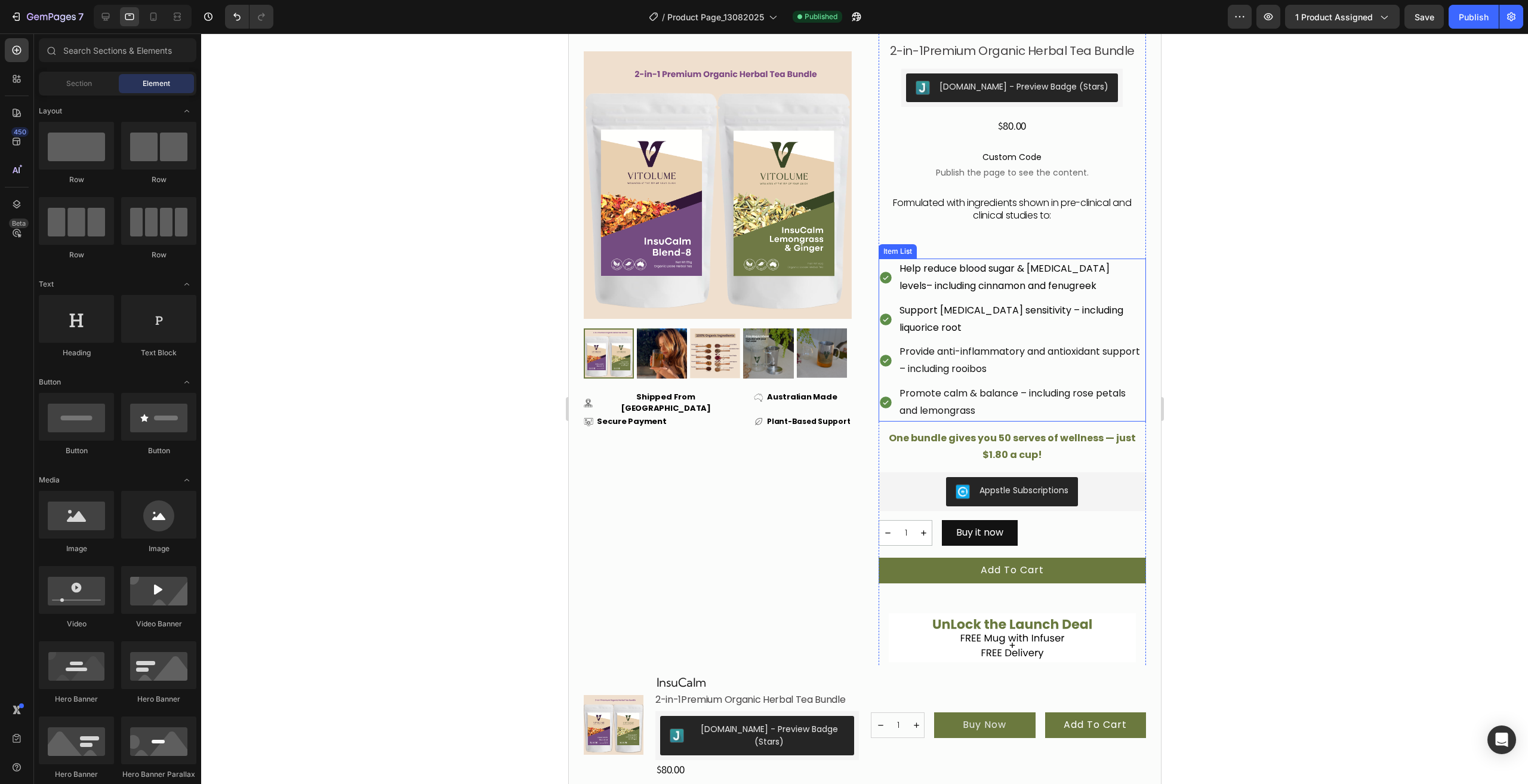
scroll to position [0, 0]
